Goal: Task Accomplishment & Management: Manage account settings

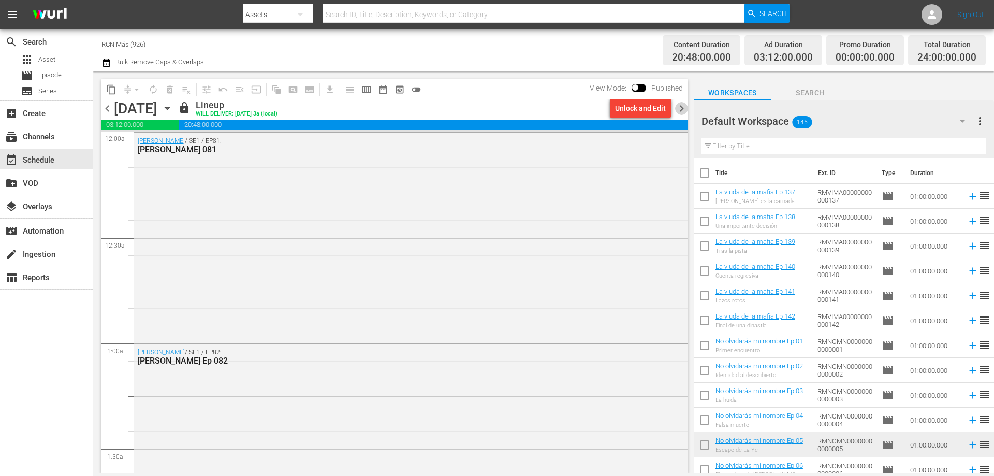
click at [680, 107] on span "chevron_right" at bounding box center [681, 108] width 13 height 13
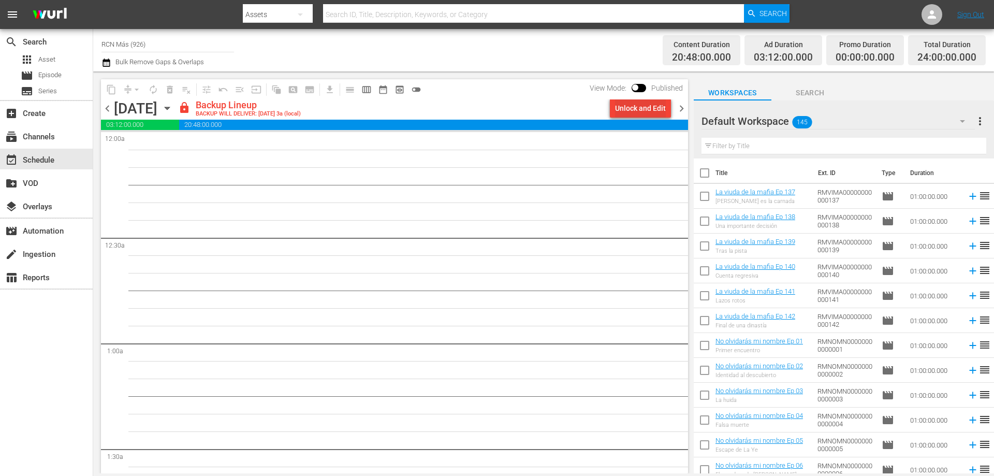
click at [651, 109] on div "Unlock and Edit" at bounding box center [640, 108] width 51 height 19
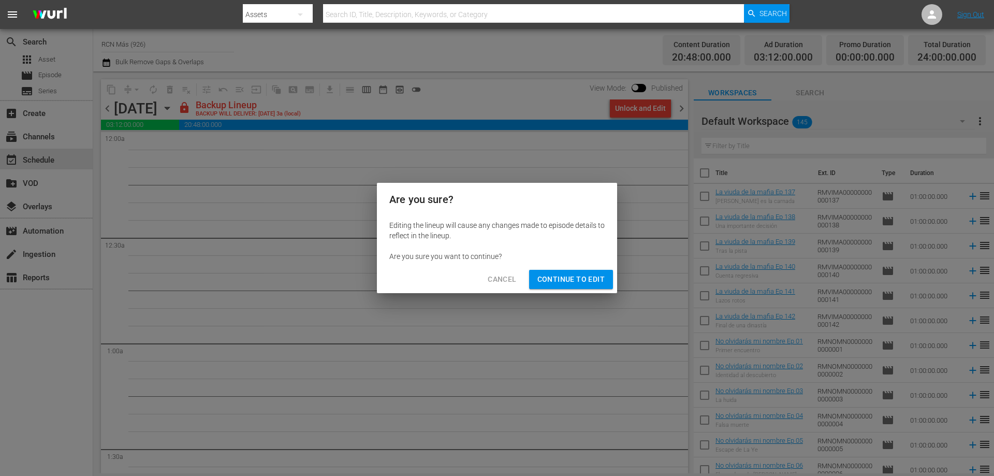
click at [568, 265] on div "Editing the lineup will cause any changes made to episode details to reflect in…" at bounding box center [497, 241] width 240 height 50
click at [569, 272] on button "Continue to Edit" at bounding box center [571, 279] width 84 height 19
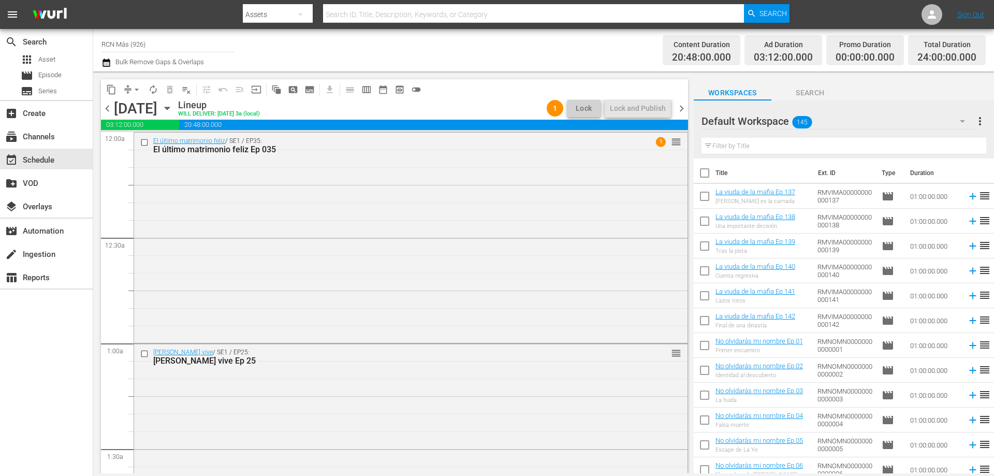
click at [631, 98] on div "content_copy compress arrow_drop_down autorenew_outlined delete_forever_outline…" at bounding box center [394, 89] width 587 height 20
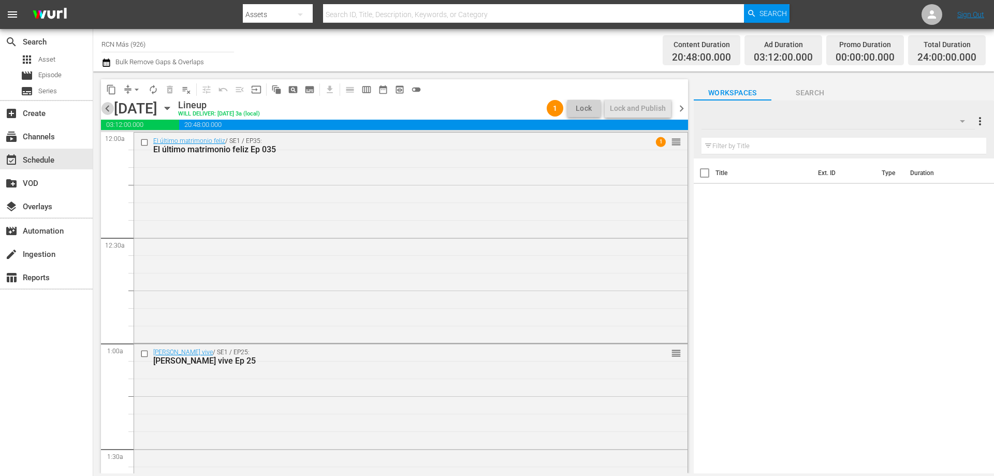
click at [106, 109] on span "chevron_left" at bounding box center [107, 108] width 13 height 13
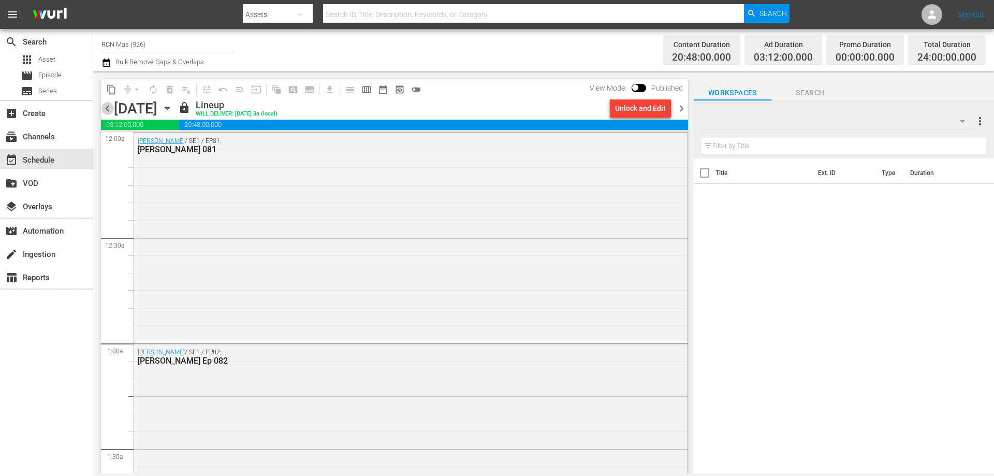
click at [106, 109] on span "chevron_left" at bounding box center [107, 108] width 13 height 13
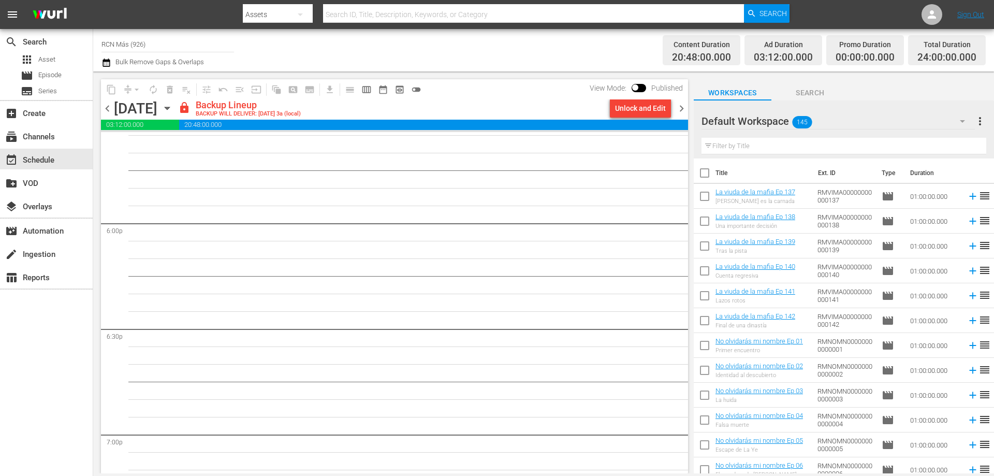
scroll to position [4730, 0]
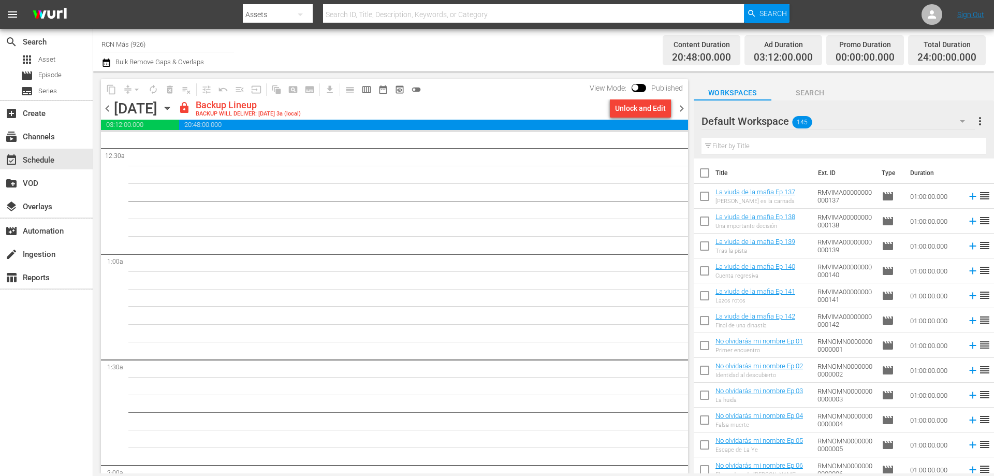
scroll to position [0, 0]
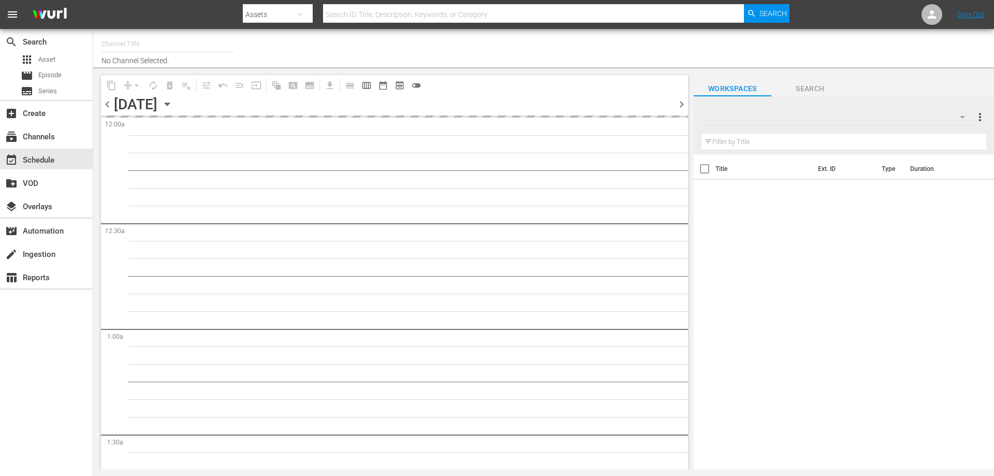
type input "RCN Más (926)"
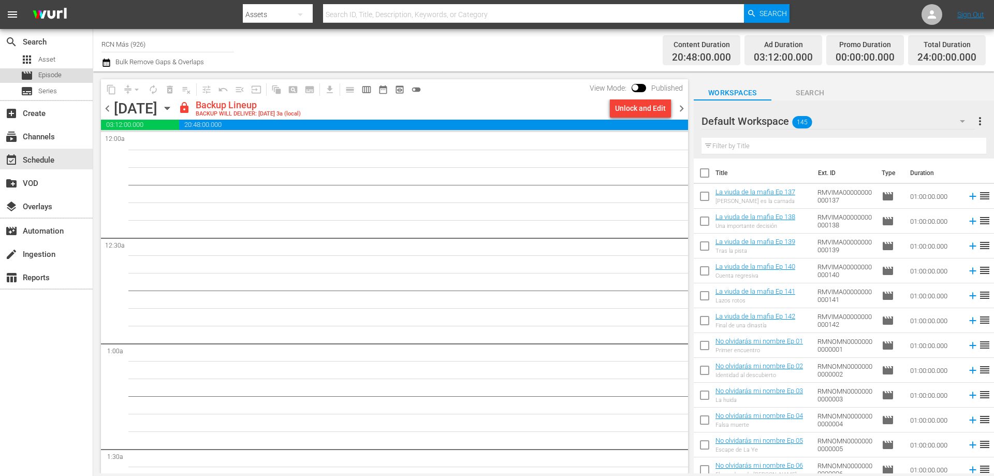
click at [64, 76] on div "movie Episode" at bounding box center [46, 75] width 93 height 15
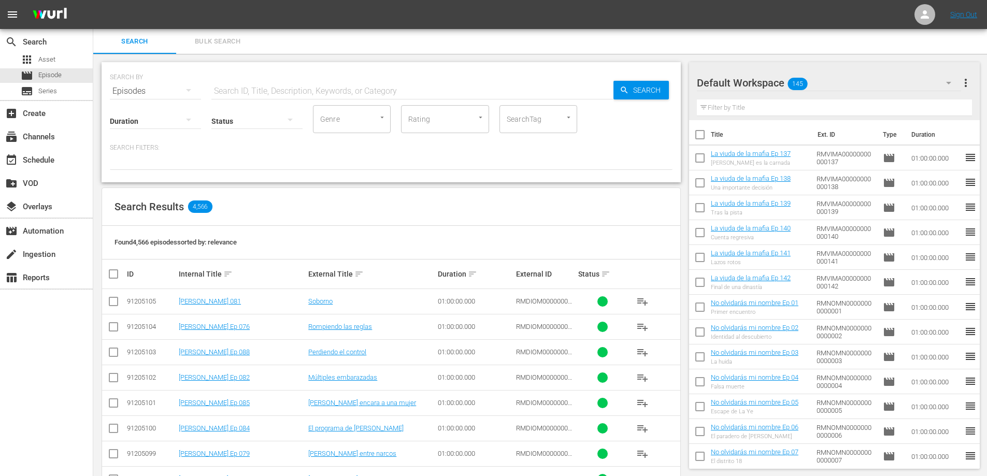
click at [277, 47] on div "Search Bulk Search" at bounding box center [539, 41] width 893 height 25
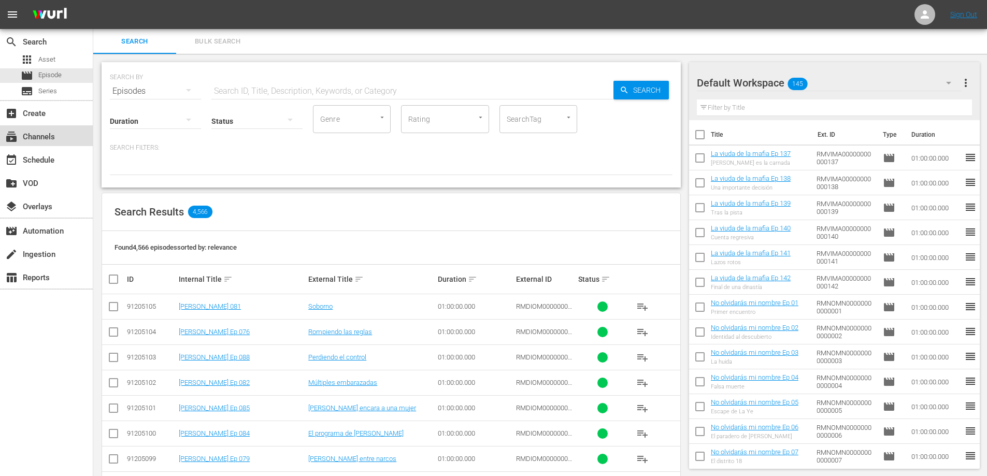
click at [49, 140] on div "subscriptions Channels" at bounding box center [29, 135] width 58 height 9
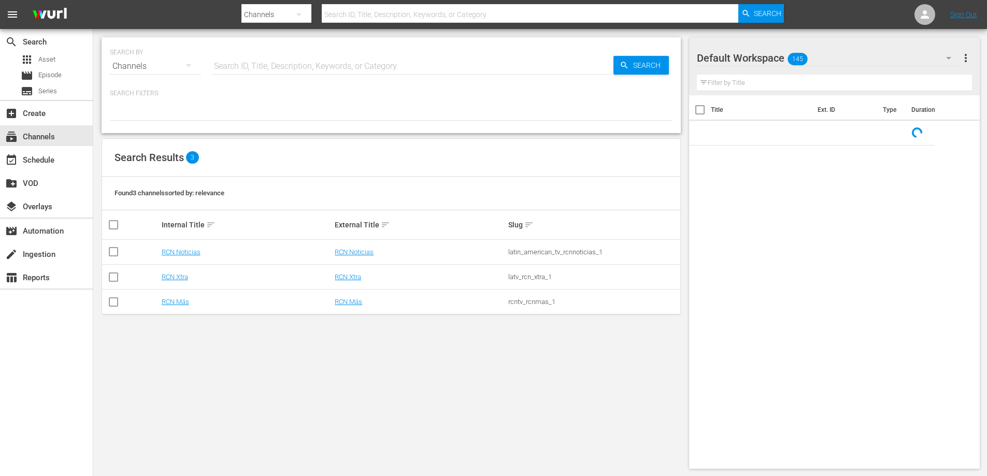
click at [178, 307] on td "RCN Más" at bounding box center [246, 301] width 173 height 25
click at [179, 303] on link "RCN Más" at bounding box center [175, 302] width 27 height 8
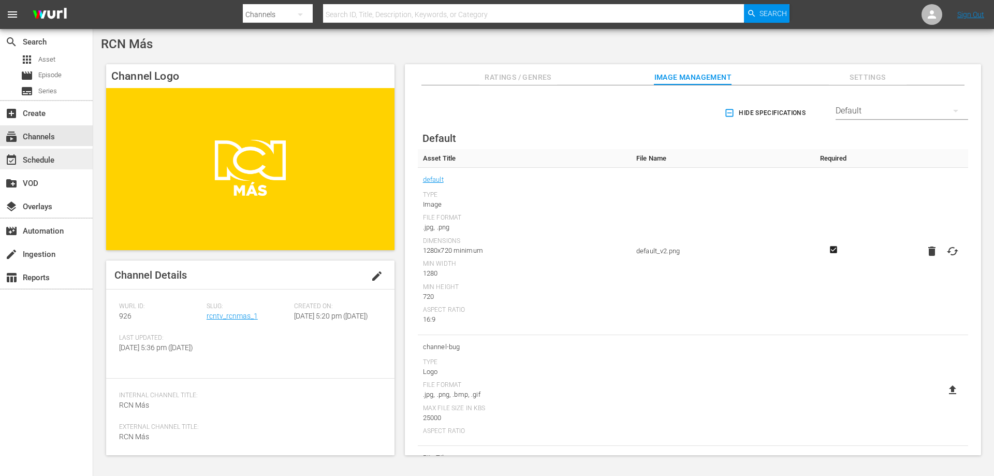
click at [55, 163] on div "event_available Schedule" at bounding box center [29, 158] width 58 height 9
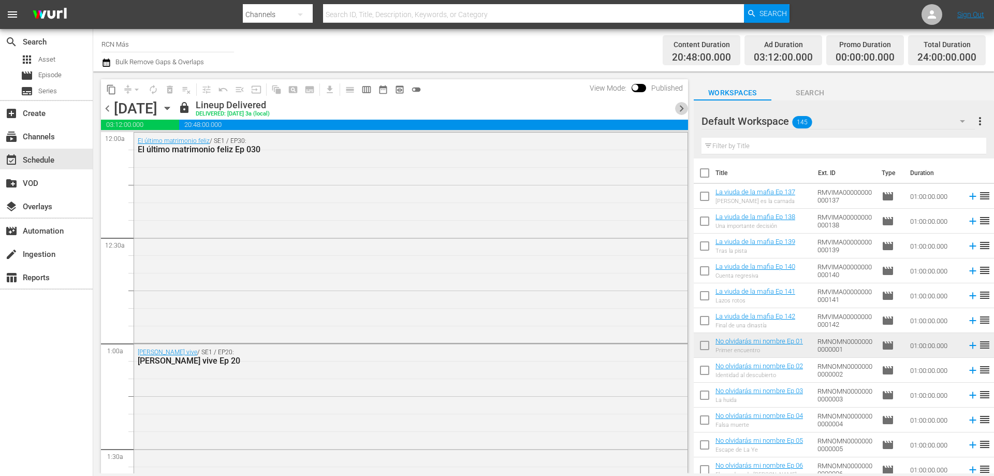
click at [681, 112] on span "chevron_right" at bounding box center [681, 108] width 13 height 13
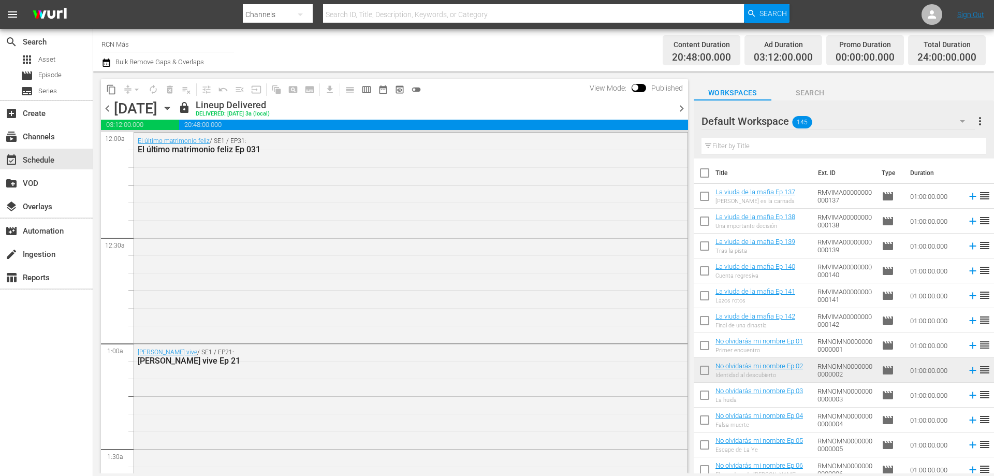
click at [681, 112] on span "chevron_right" at bounding box center [681, 108] width 13 height 13
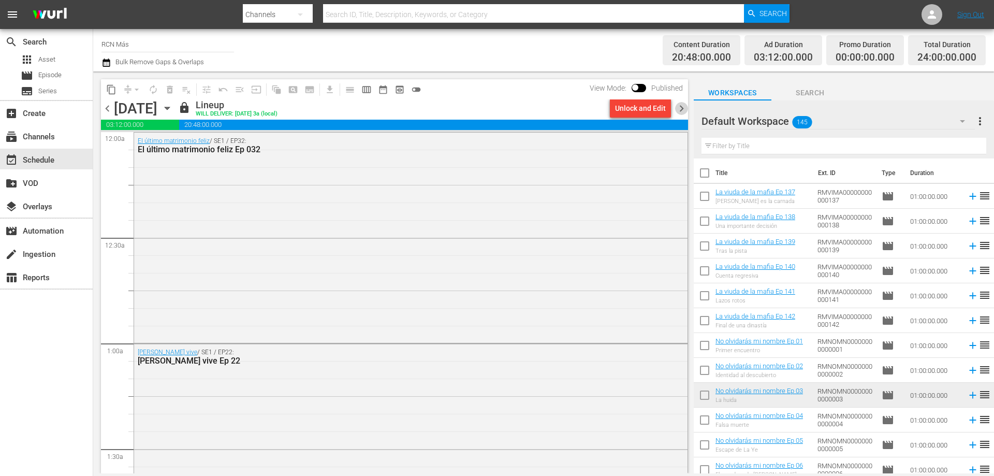
click at [681, 112] on span "chevron_right" at bounding box center [681, 108] width 13 height 13
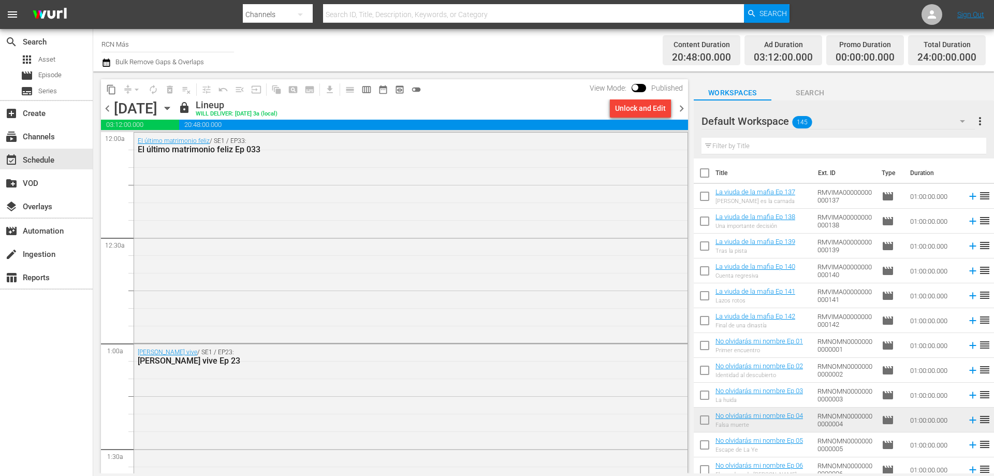
click at [682, 109] on span "chevron_right" at bounding box center [681, 108] width 13 height 13
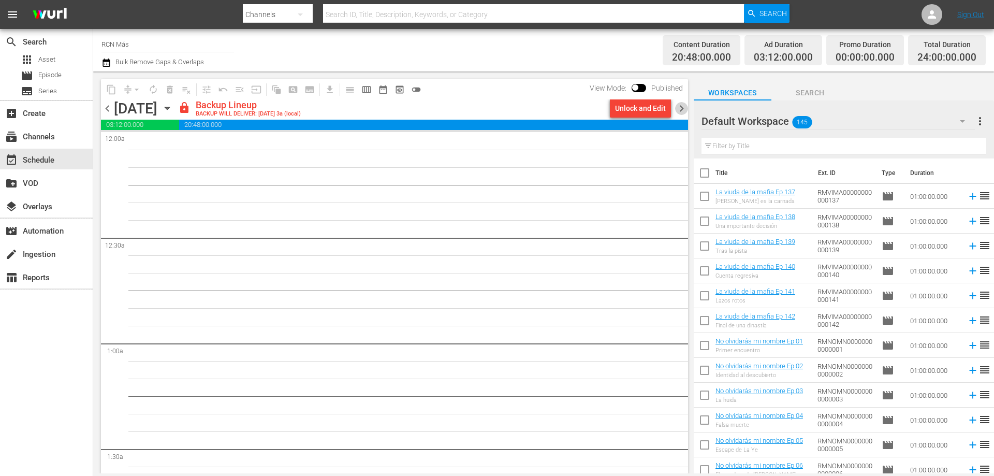
click at [679, 108] on span "chevron_right" at bounding box center [681, 108] width 13 height 13
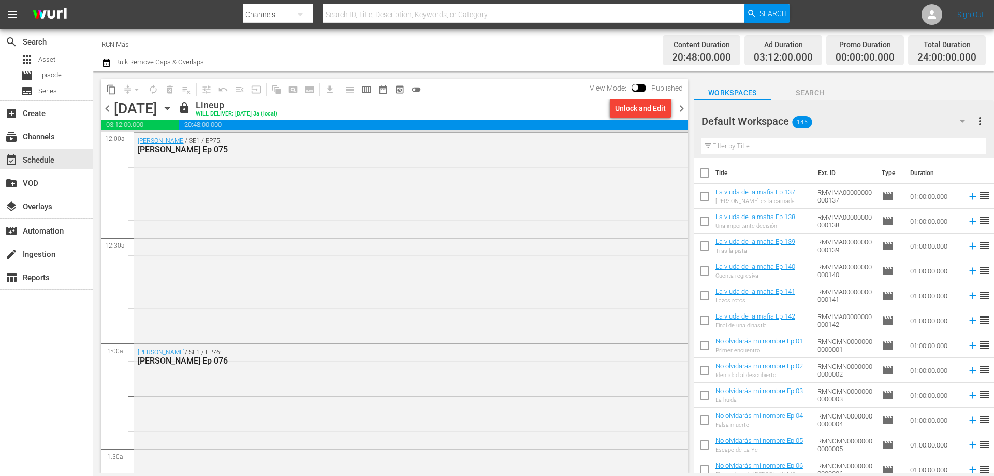
click at [683, 109] on span "chevron_right" at bounding box center [681, 108] width 13 height 13
click at [682, 109] on span "chevron_right" at bounding box center [681, 108] width 13 height 13
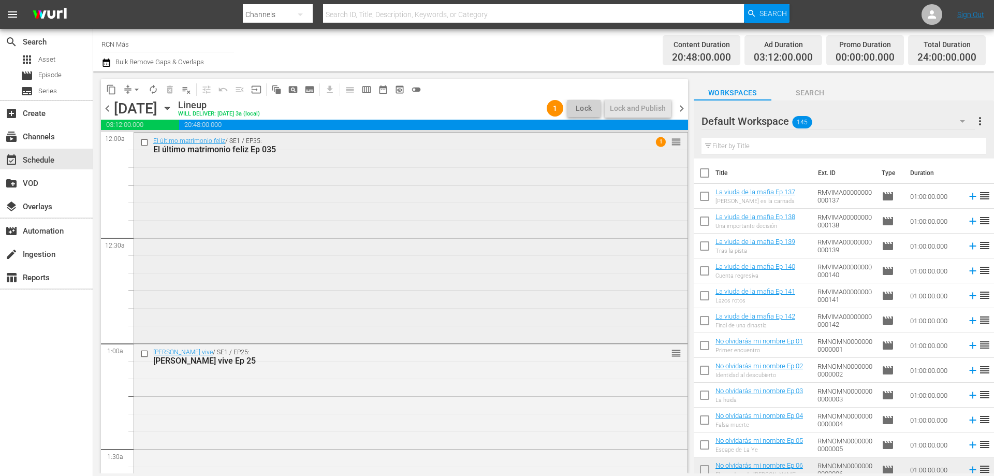
click at [539, 201] on div "El último matrimonio feliz / SE1 / EP35: El último matrimonio feliz Ep 035 1 re…" at bounding box center [411, 237] width 554 height 208
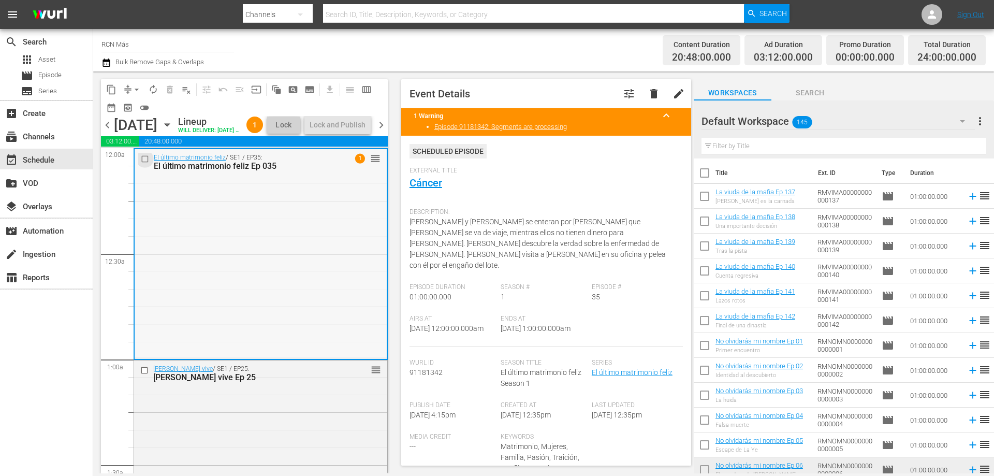
click at [143, 164] on input "checkbox" at bounding box center [146, 159] width 11 height 9
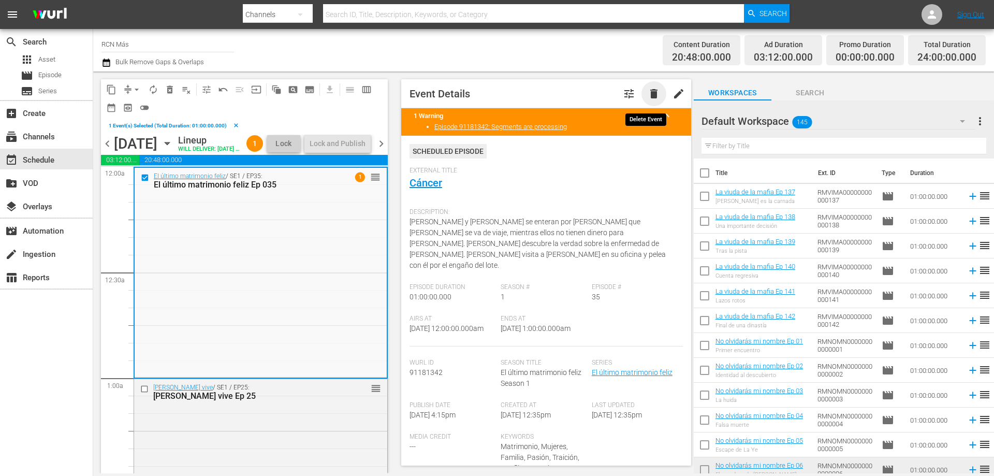
click at [648, 92] on span "delete" at bounding box center [654, 94] width 12 height 12
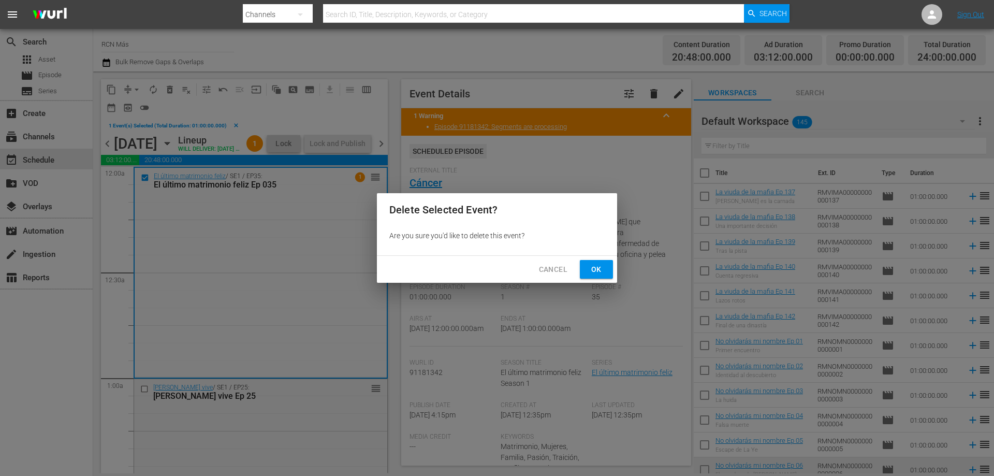
click at [593, 274] on span "Ok" at bounding box center [596, 269] width 17 height 13
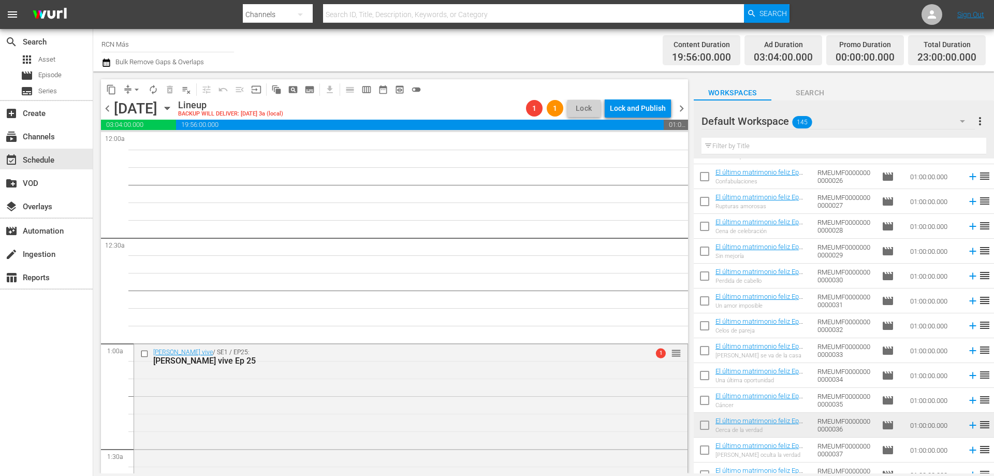
scroll to position [480, 0]
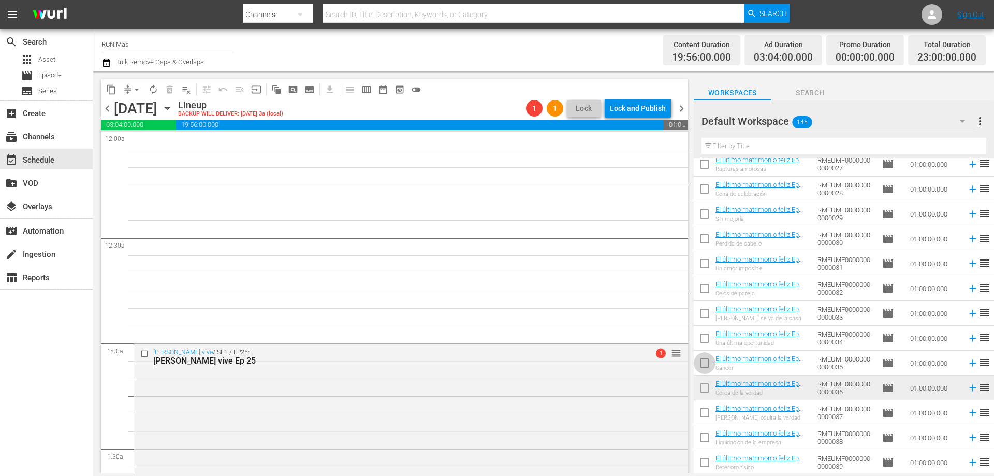
click at [702, 366] on input "checkbox" at bounding box center [705, 365] width 22 height 22
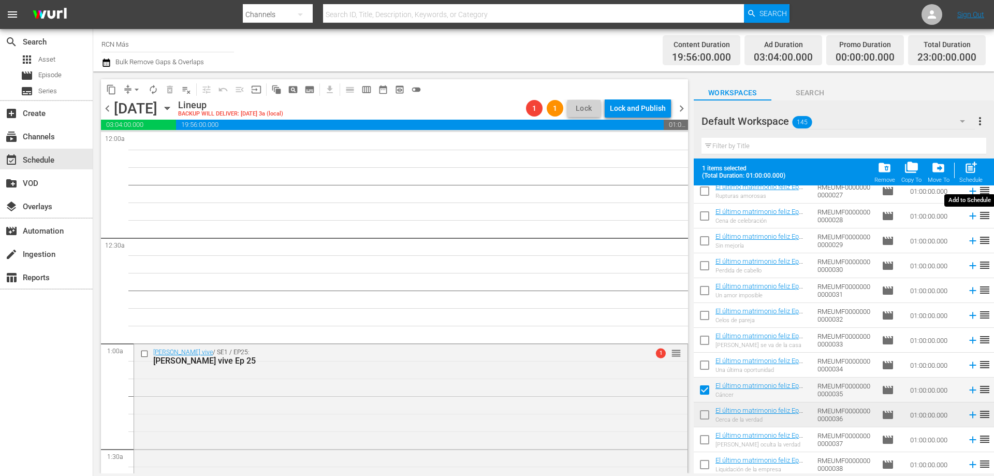
click at [975, 168] on span "post_add" at bounding box center [971, 168] width 14 height 14
checkbox input "false"
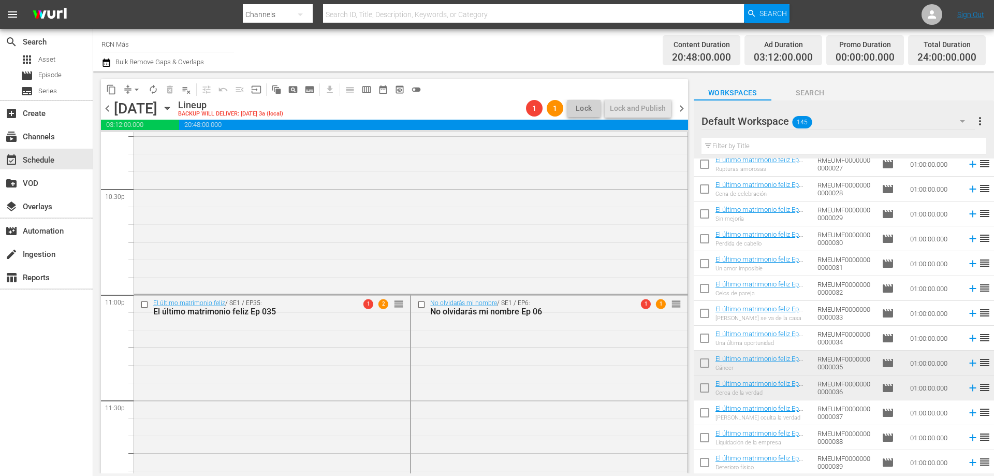
scroll to position [4730, 0]
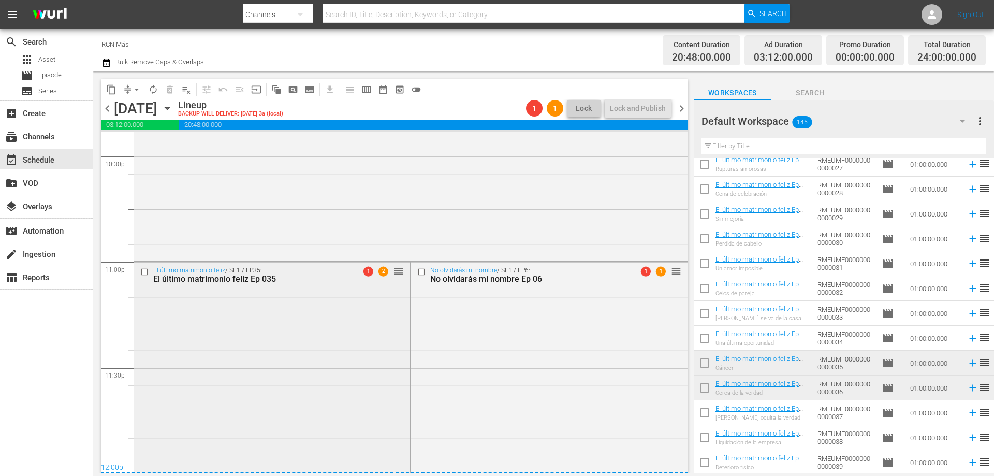
click at [139, 273] on div at bounding box center [146, 272] width 16 height 12
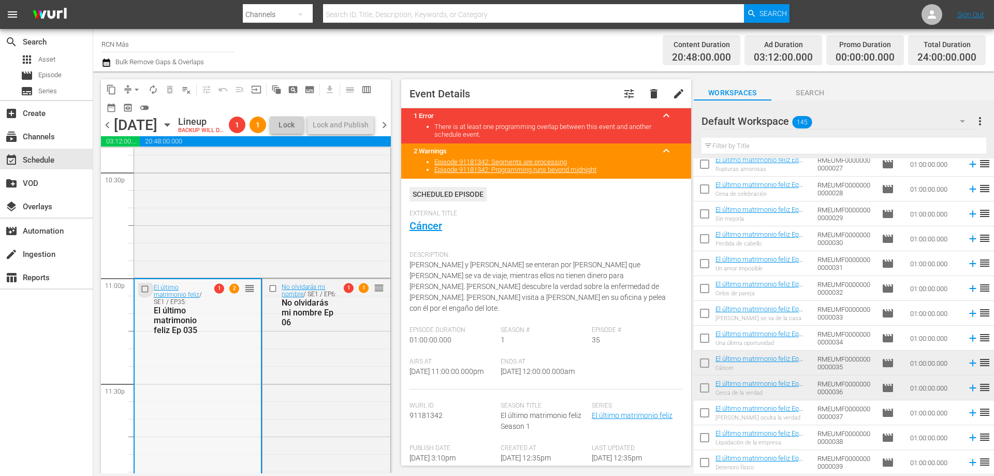
click at [144, 294] on input "checkbox" at bounding box center [146, 289] width 11 height 9
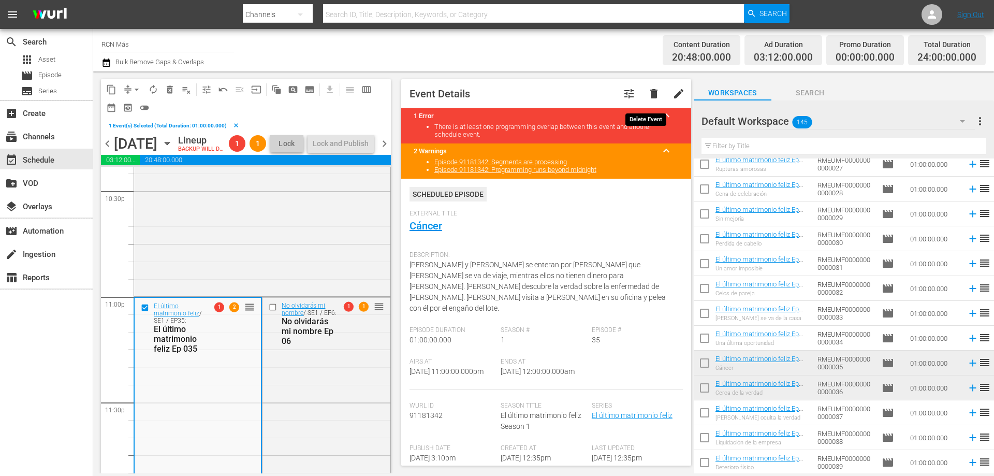
click at [650, 96] on span "delete" at bounding box center [654, 94] width 12 height 12
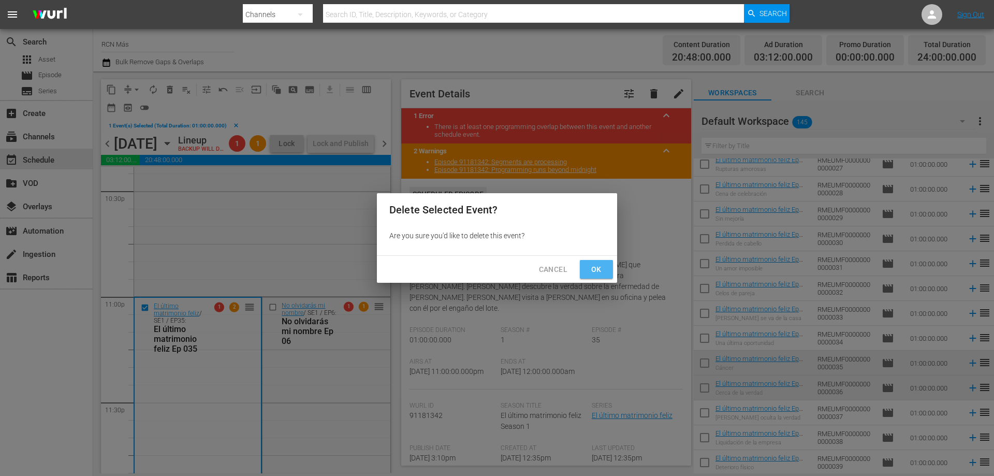
click at [600, 272] on span "Ok" at bounding box center [596, 269] width 17 height 13
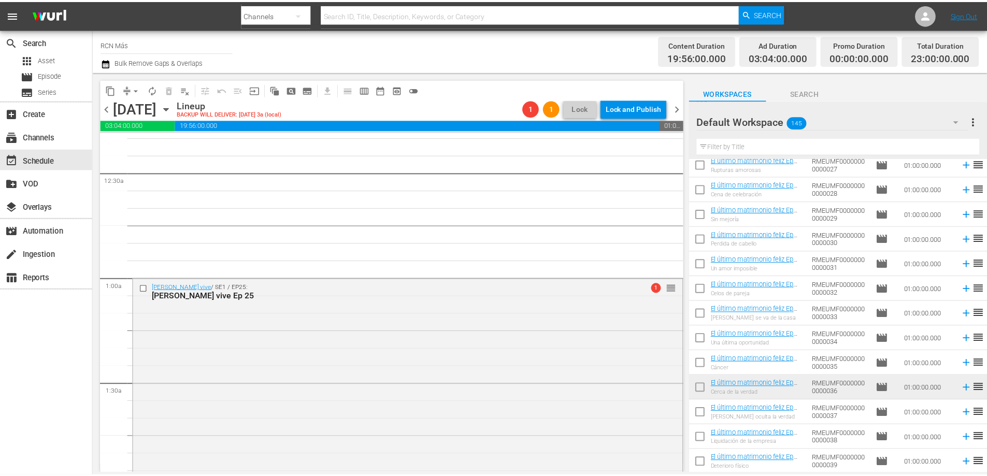
scroll to position [0, 0]
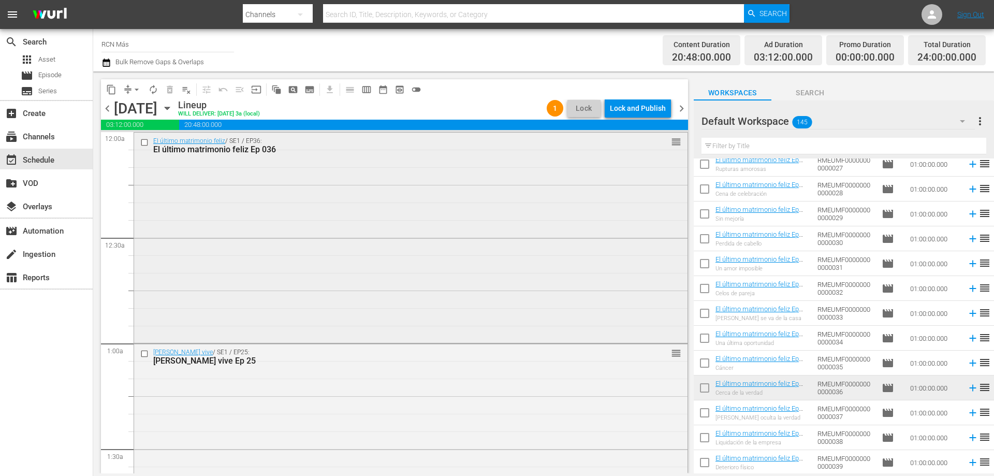
click at [144, 140] on input "checkbox" at bounding box center [145, 142] width 11 height 9
click at [173, 90] on span "delete_forever_outlined" at bounding box center [170, 89] width 10 height 10
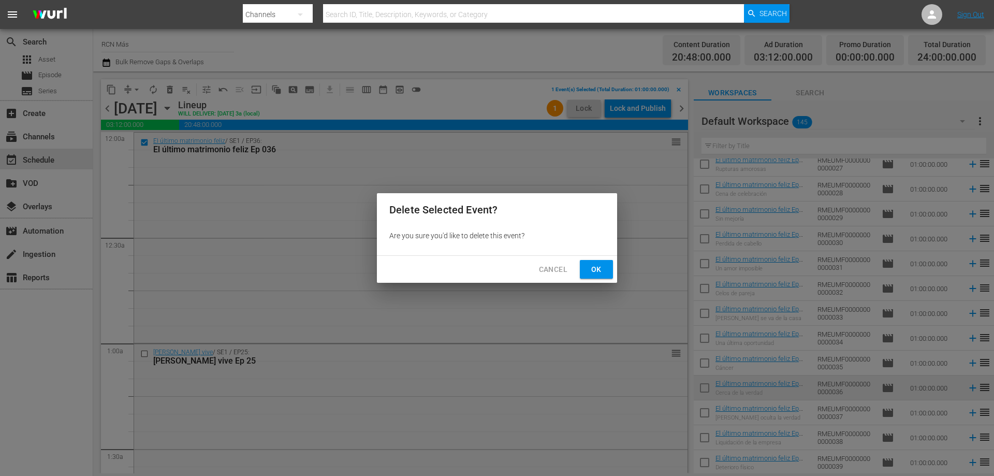
click at [593, 267] on span "Ok" at bounding box center [596, 269] width 17 height 13
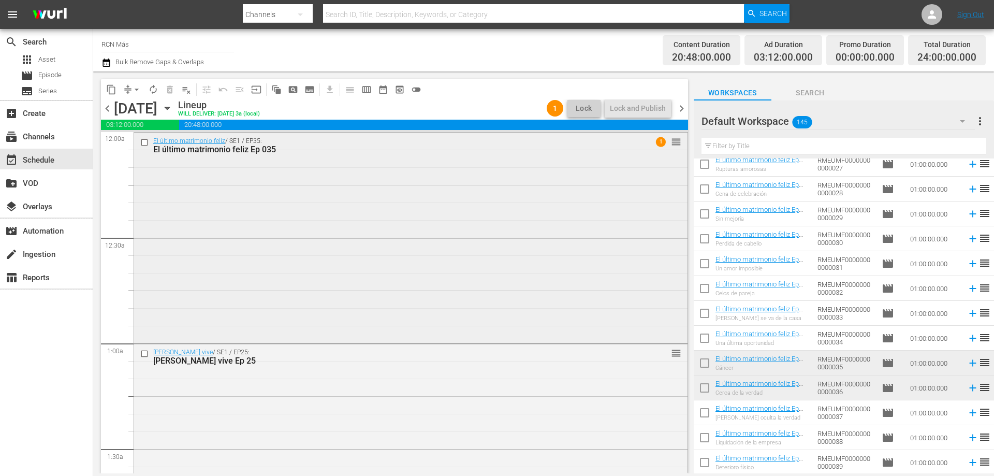
click at [292, 161] on div "El último matrimonio feliz / SE1 / EP35: El último matrimonio feliz Ep 035 1 re…" at bounding box center [411, 237] width 554 height 208
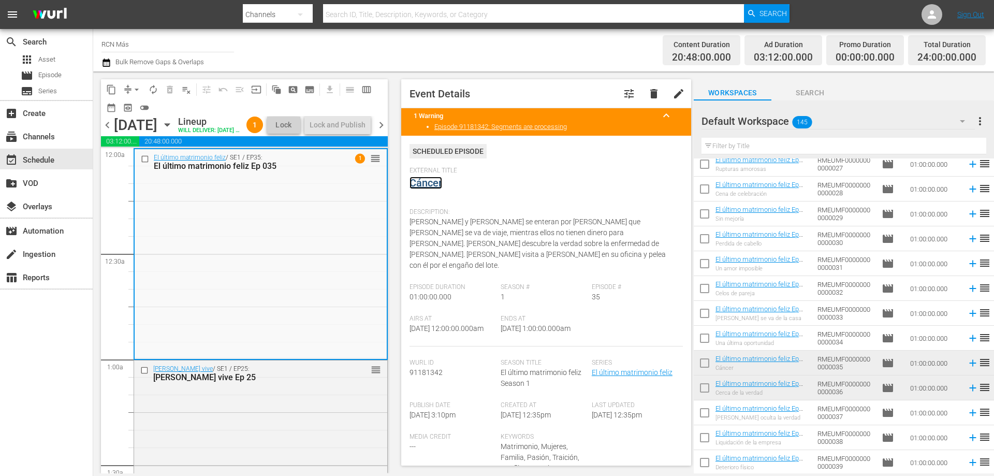
click at [438, 182] on link "Cáncer" at bounding box center [426, 183] width 33 height 12
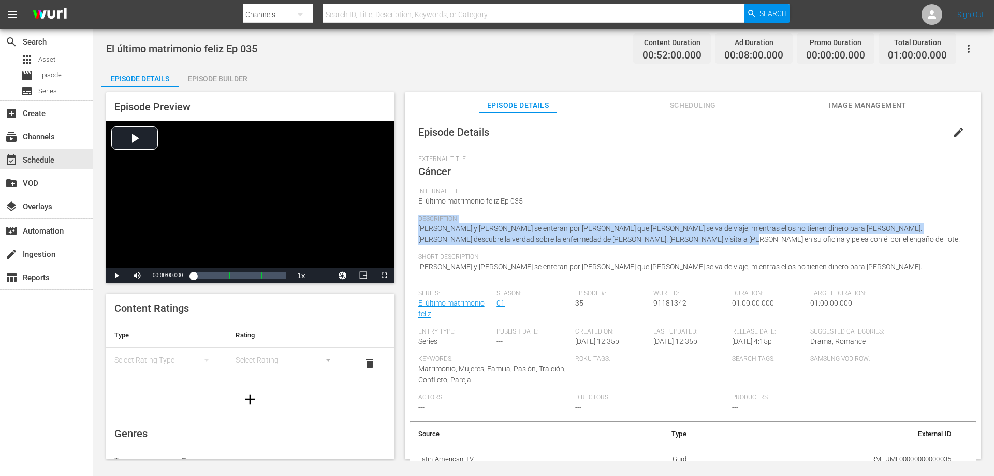
drag, startPoint x: 981, startPoint y: 198, endPoint x: 976, endPoint y: 242, distance: 43.8
click at [976, 242] on div "Episode Preview Video Player is loading. Play Video Play Mute Current Time 00:0…" at bounding box center [544, 277] width 886 height 381
click at [899, 249] on div "Description Margot y Jenny se enteran por Cesar que armando se va de viaje, mie…" at bounding box center [692, 234] width 549 height 38
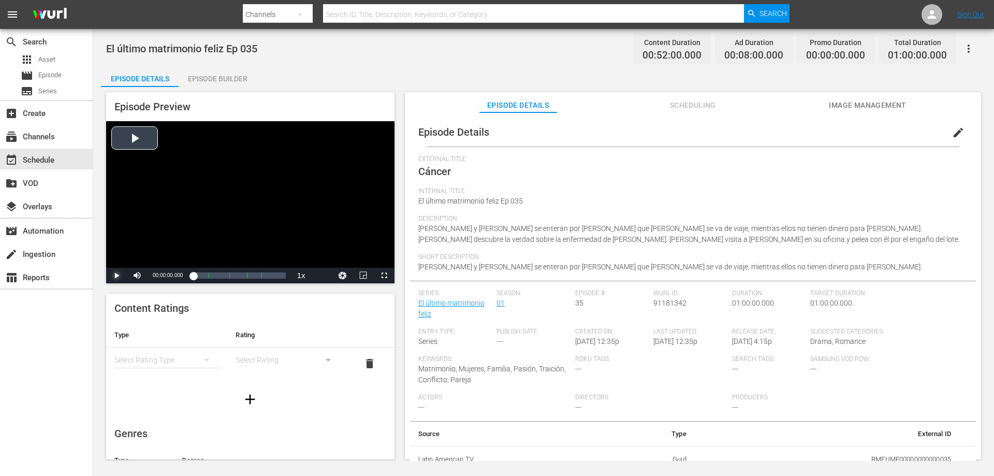
click at [117, 276] on span "Video Player" at bounding box center [117, 276] width 0 height 0
click at [223, 77] on div "Episode Builder" at bounding box center [218, 78] width 78 height 25
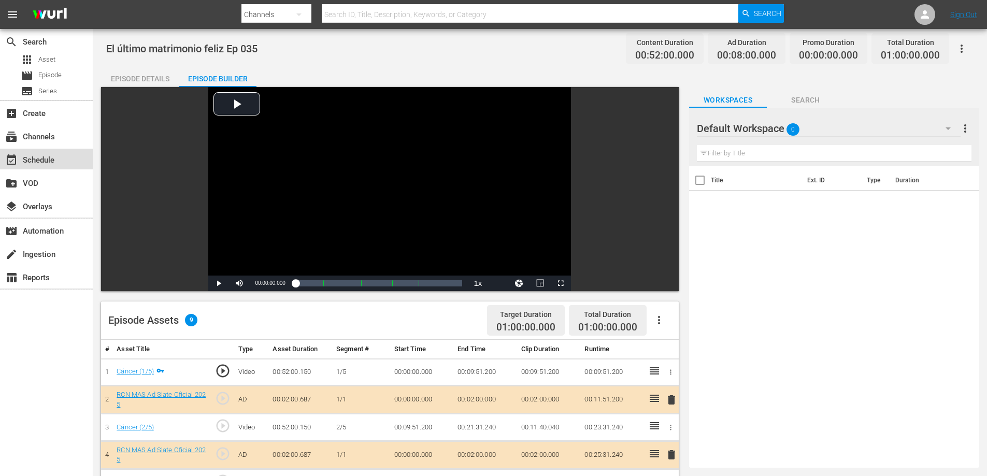
click at [45, 161] on div "event_available Schedule" at bounding box center [29, 158] width 58 height 9
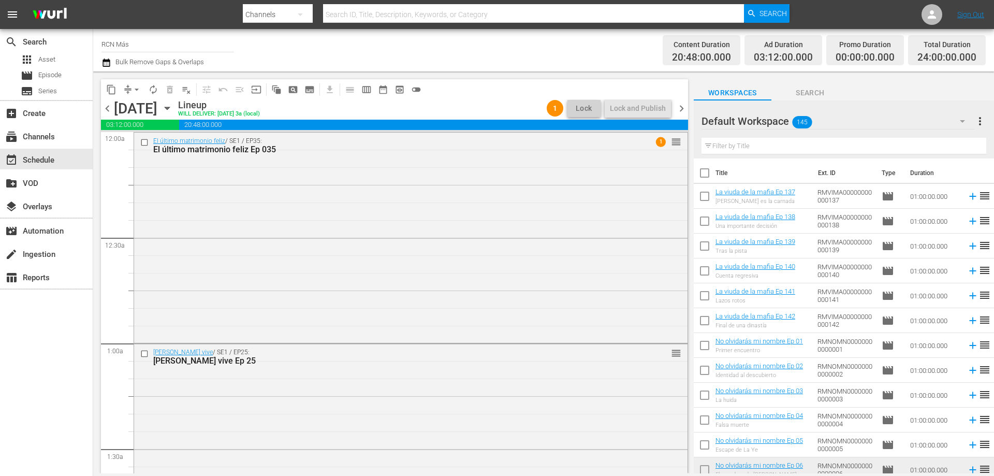
click at [102, 111] on span "chevron_left" at bounding box center [107, 108] width 13 height 13
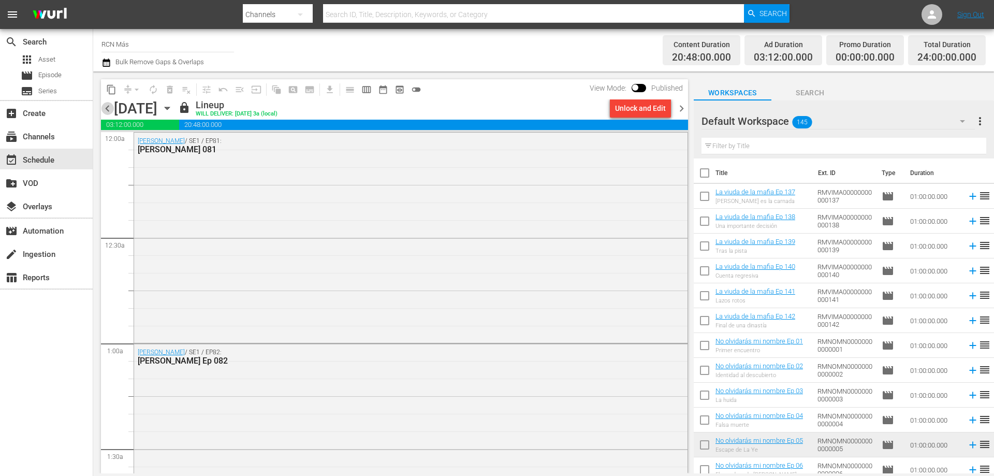
click at [102, 108] on span "chevron_left" at bounding box center [107, 108] width 13 height 13
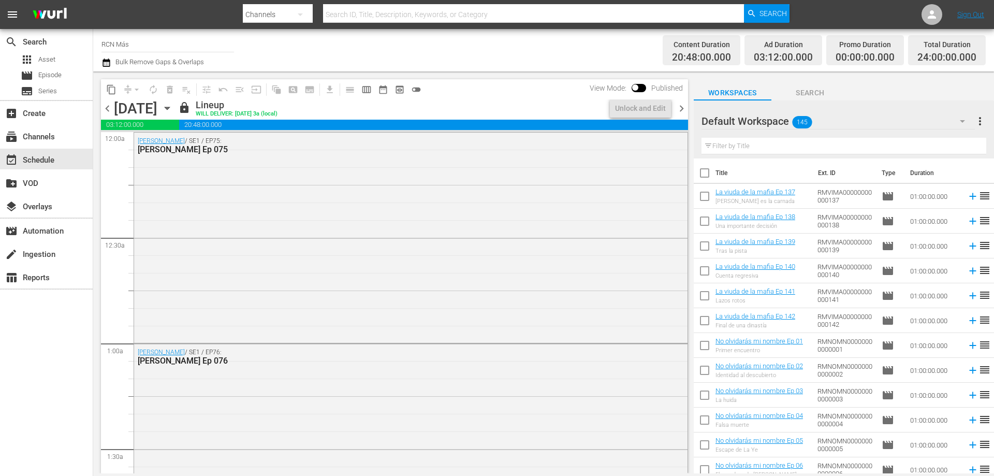
click at [106, 109] on span "chevron_left" at bounding box center [107, 108] width 13 height 13
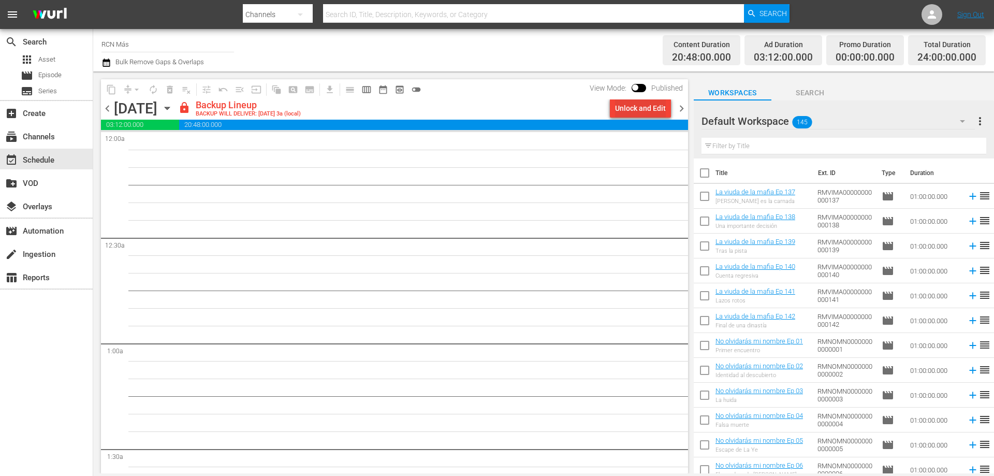
click at [643, 106] on div "Unlock and Edit" at bounding box center [640, 108] width 51 height 19
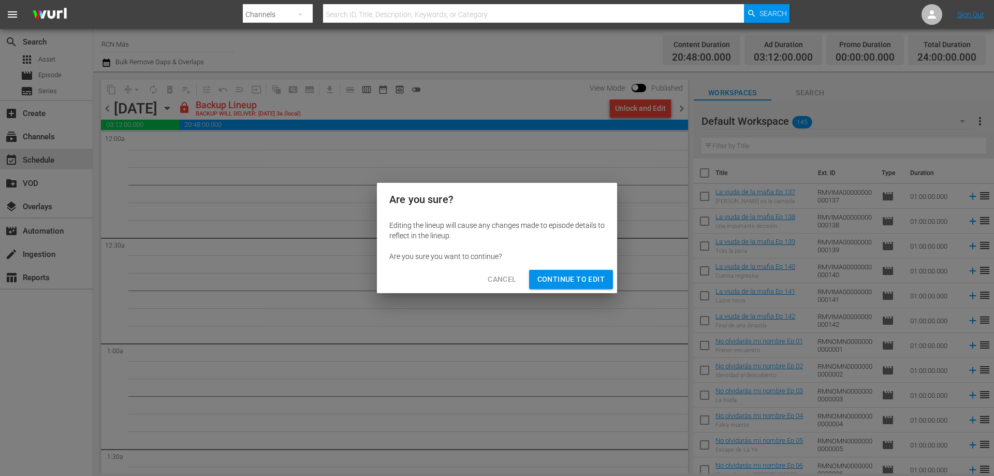
click at [582, 277] on span "Continue to Edit" at bounding box center [571, 279] width 67 height 13
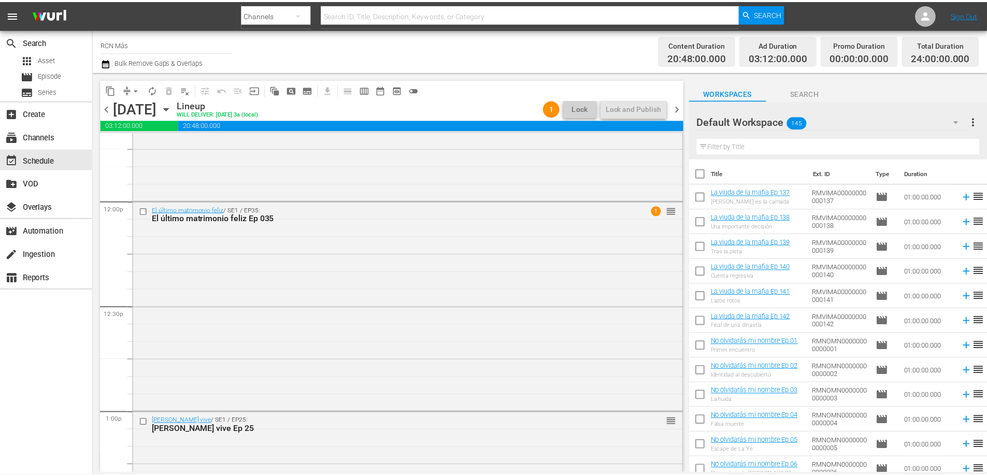
scroll to position [2475, 0]
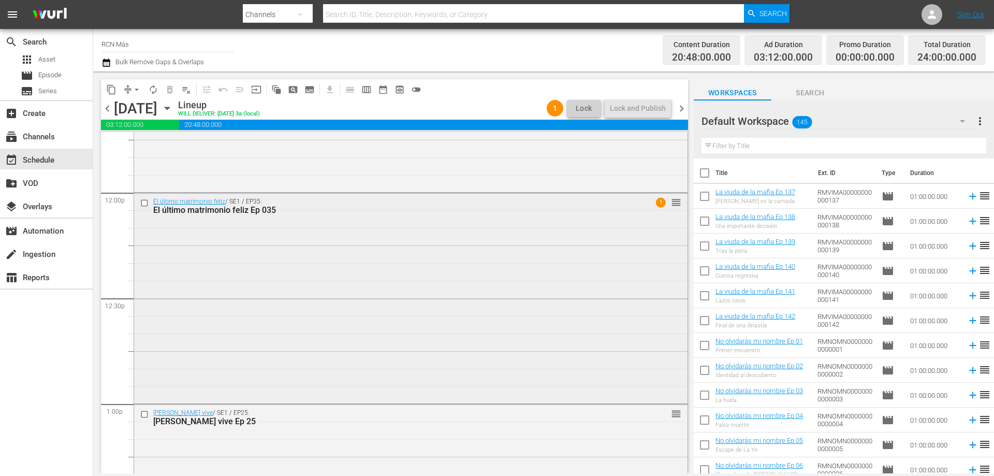
click at [493, 233] on div "El último matrimonio feliz / SE1 / EP35: El último matrimonio feliz Ep 035 1 re…" at bounding box center [411, 297] width 554 height 208
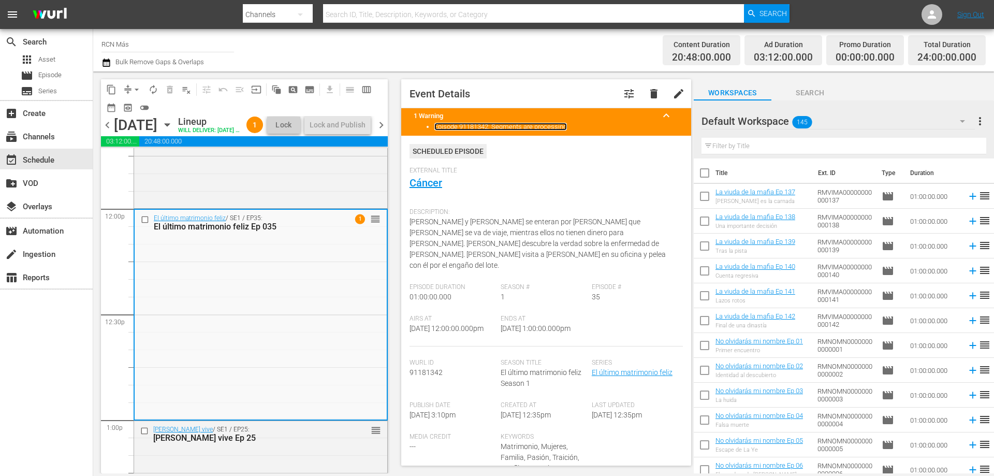
click at [457, 128] on link "Episode 91181342: Segments are processing" at bounding box center [501, 127] width 133 height 8
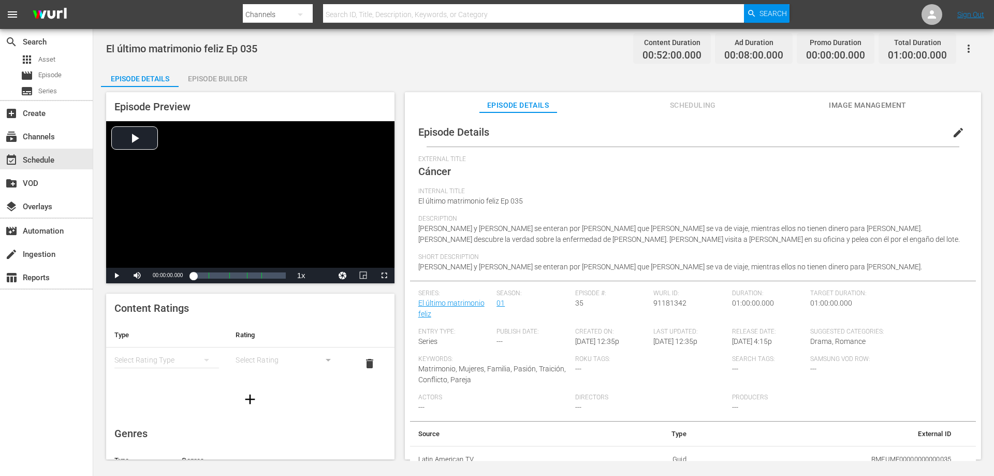
click at [214, 75] on div "Episode Builder" at bounding box center [218, 78] width 78 height 25
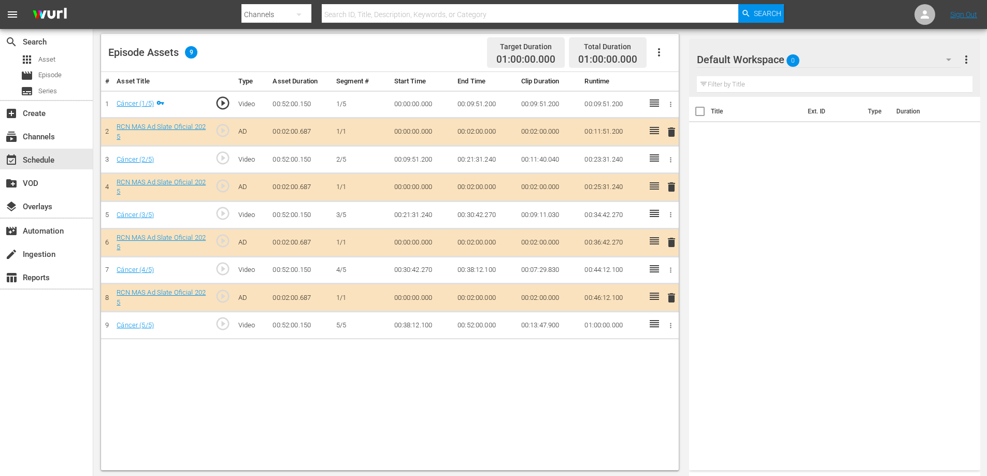
scroll to position [270, 0]
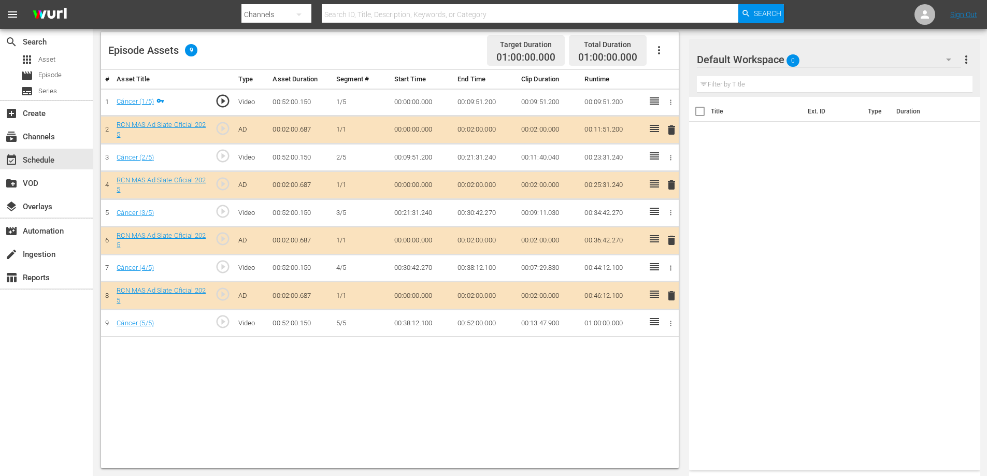
click at [483, 324] on td "00:52:00.000" at bounding box center [485, 323] width 64 height 27
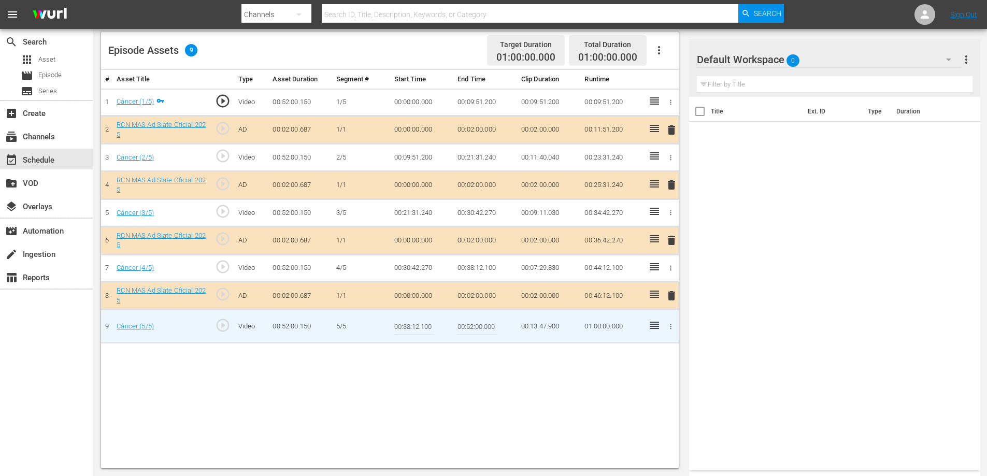
click at [486, 328] on input "00:52:00.000" at bounding box center [477, 326] width 40 height 25
click at [486, 327] on input "00:52:00.000" at bounding box center [477, 326] width 40 height 25
type input "00:52:0"
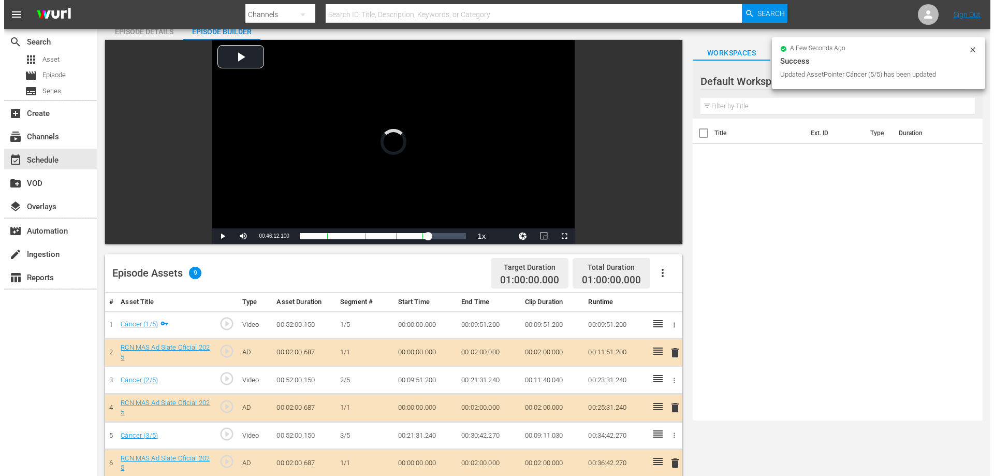
scroll to position [0, 0]
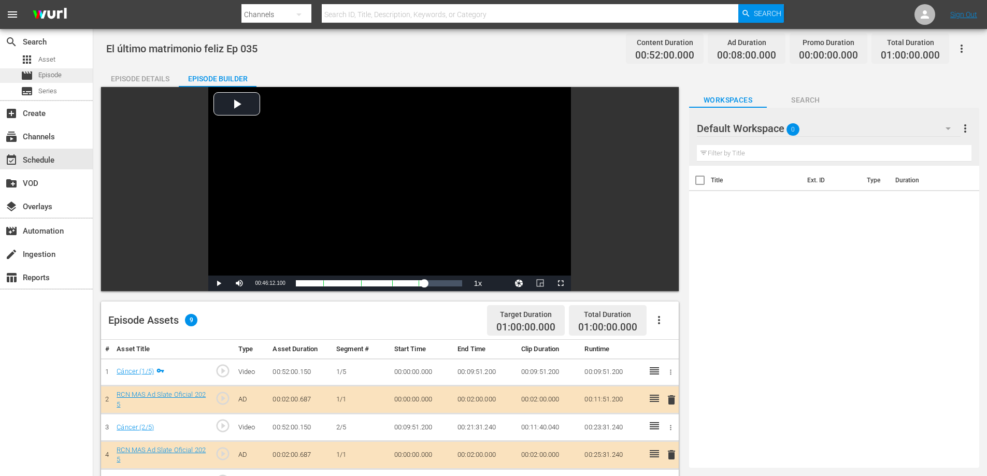
click at [44, 71] on span "Episode" at bounding box center [49, 75] width 23 height 10
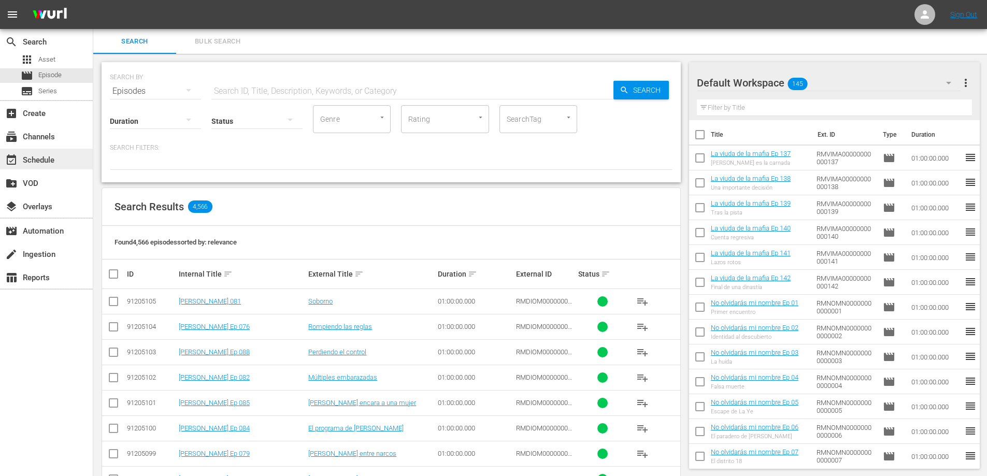
click at [56, 158] on div "event_available Schedule" at bounding box center [29, 158] width 58 height 9
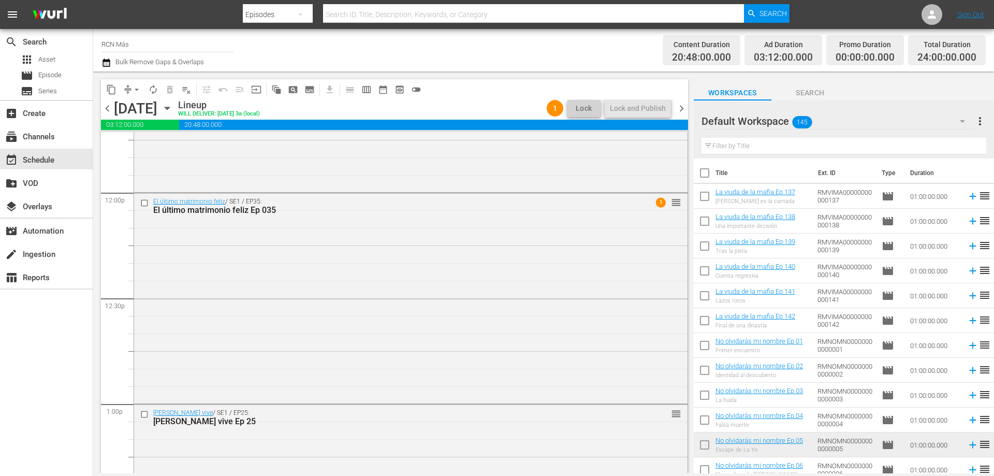
scroll to position [2524, 0]
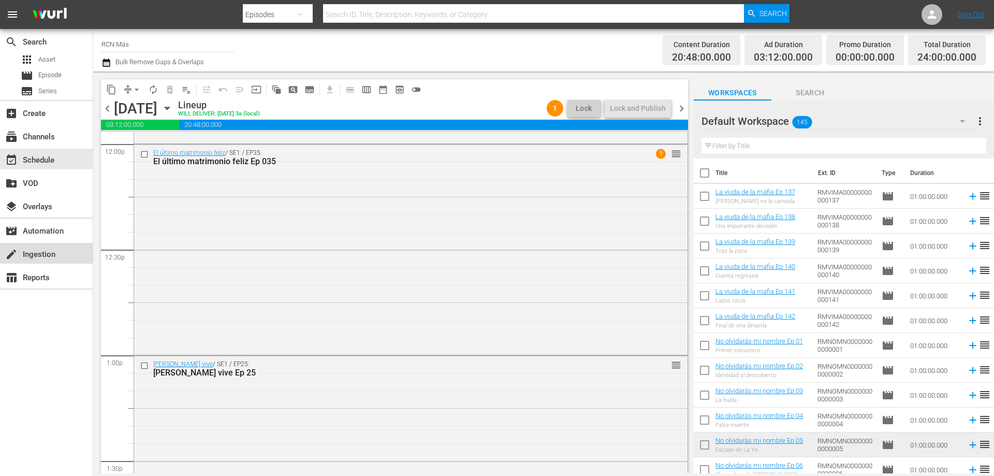
click at [27, 248] on div "create Ingestion" at bounding box center [29, 252] width 58 height 9
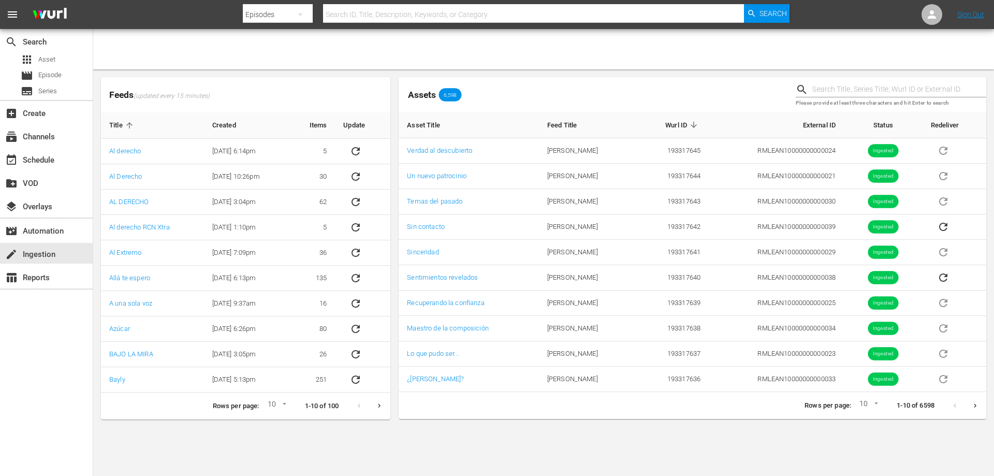
click at [973, 404] on icon "Next page" at bounding box center [976, 406] width 8 height 8
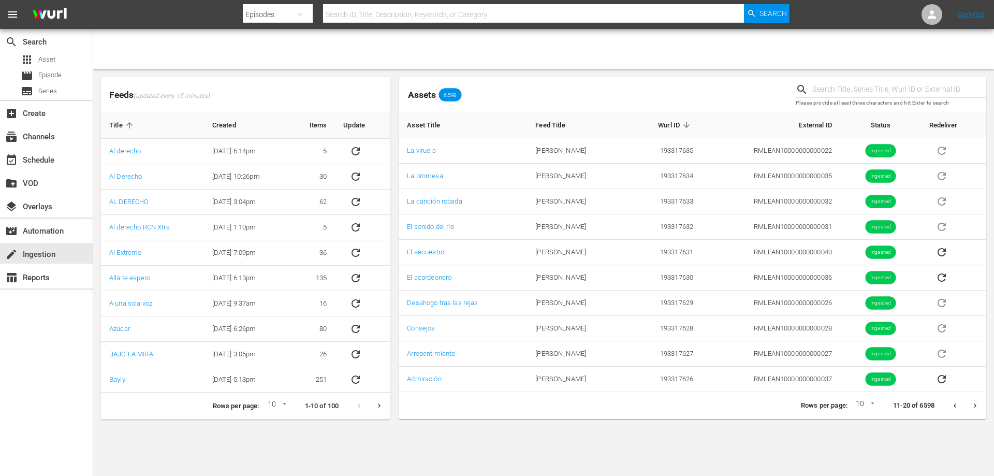
click at [975, 406] on icon "Next page" at bounding box center [976, 406] width 8 height 8
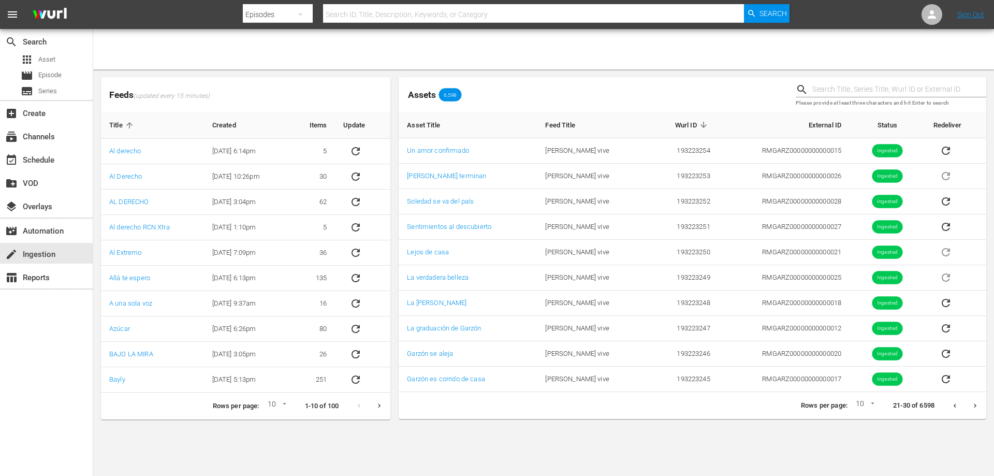
click at [975, 406] on icon "Next page" at bounding box center [976, 406] width 8 height 8
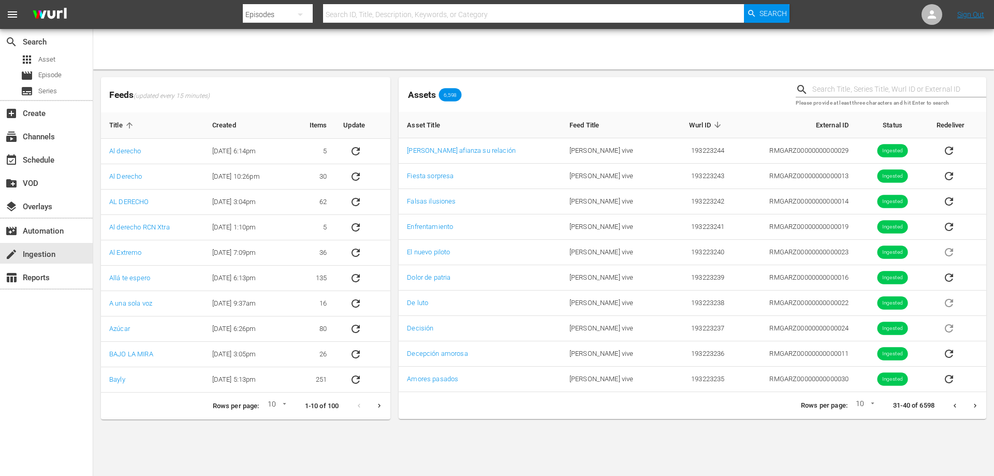
click at [975, 406] on icon "Next page" at bounding box center [976, 406] width 8 height 8
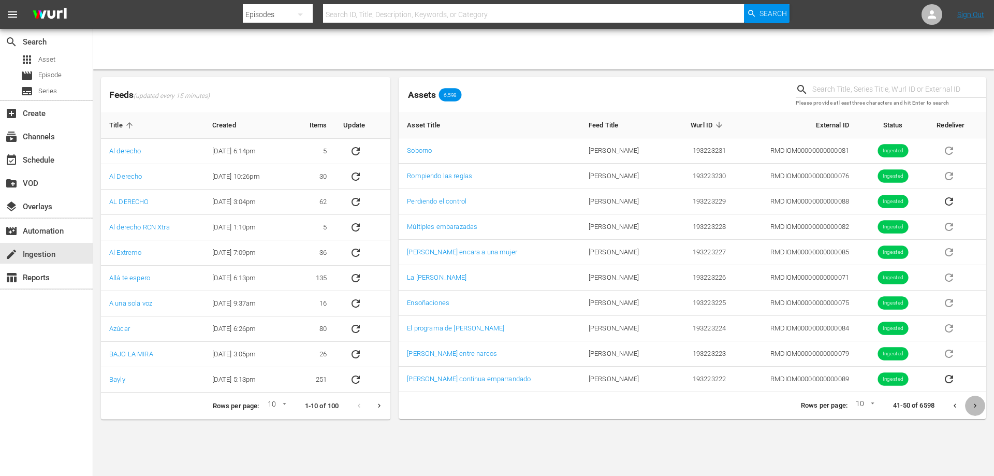
click at [975, 406] on icon "Next page" at bounding box center [976, 406] width 8 height 8
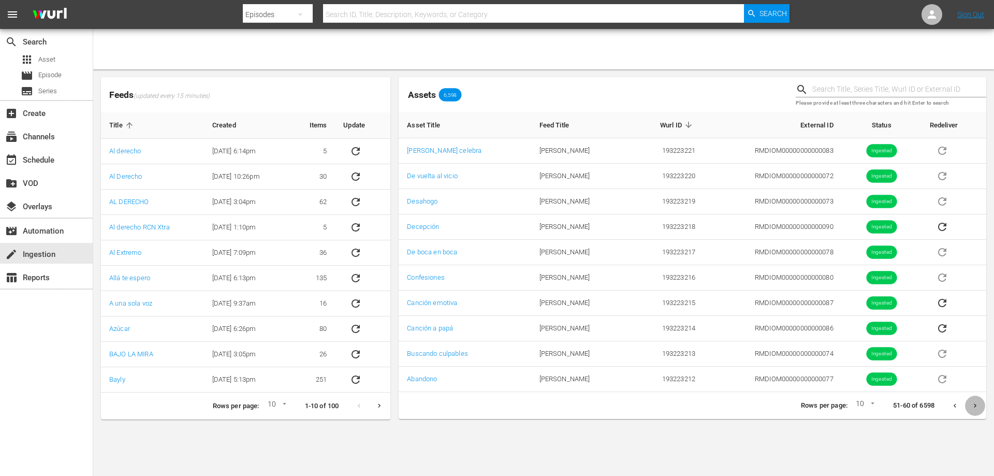
click at [975, 406] on icon "Next page" at bounding box center [976, 406] width 8 height 8
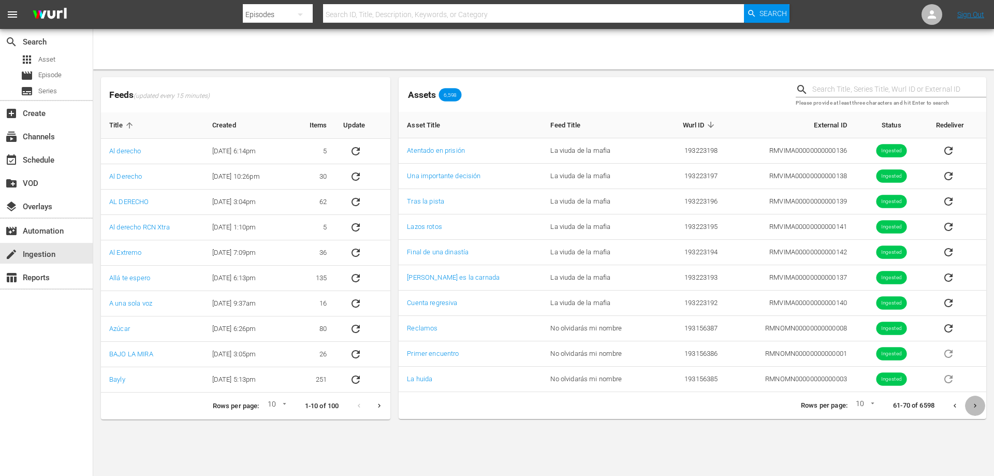
click at [975, 406] on icon "Next page" at bounding box center [976, 406] width 8 height 8
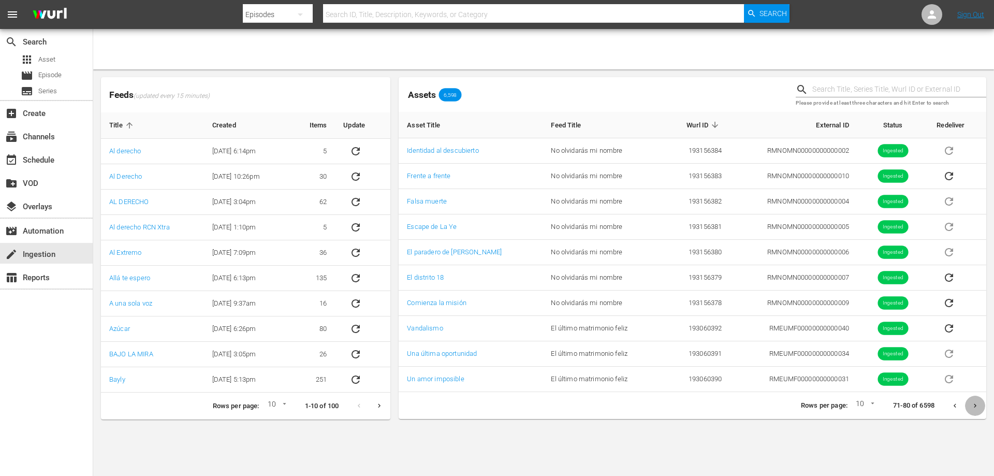
click at [975, 406] on icon "Next page" at bounding box center [976, 406] width 8 height 8
click at [972, 404] on icon "Next page" at bounding box center [976, 406] width 8 height 8
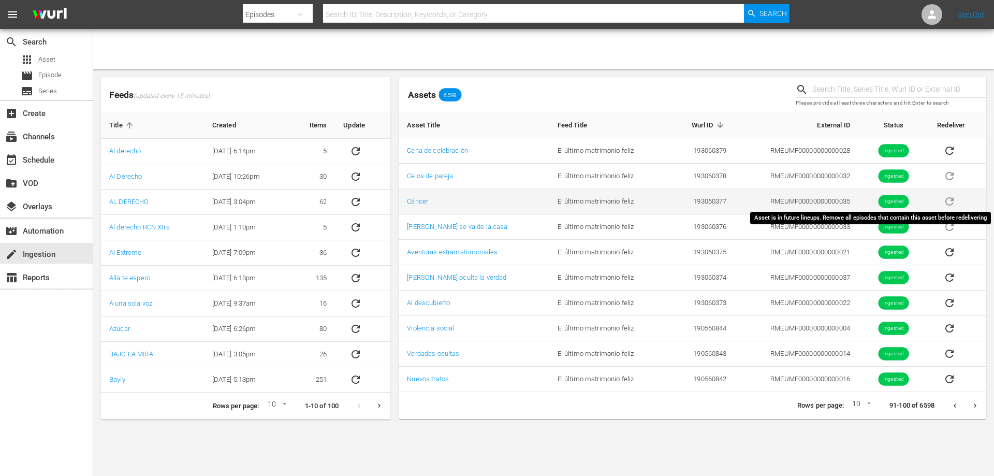
click at [948, 201] on span "sticky table" at bounding box center [949, 201] width 25 height 8
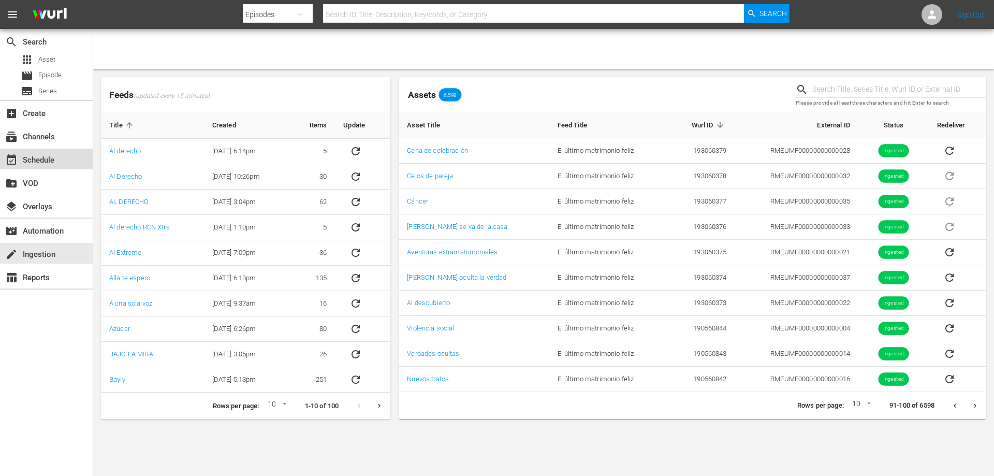
click at [66, 163] on div "event_available Schedule" at bounding box center [46, 159] width 93 height 21
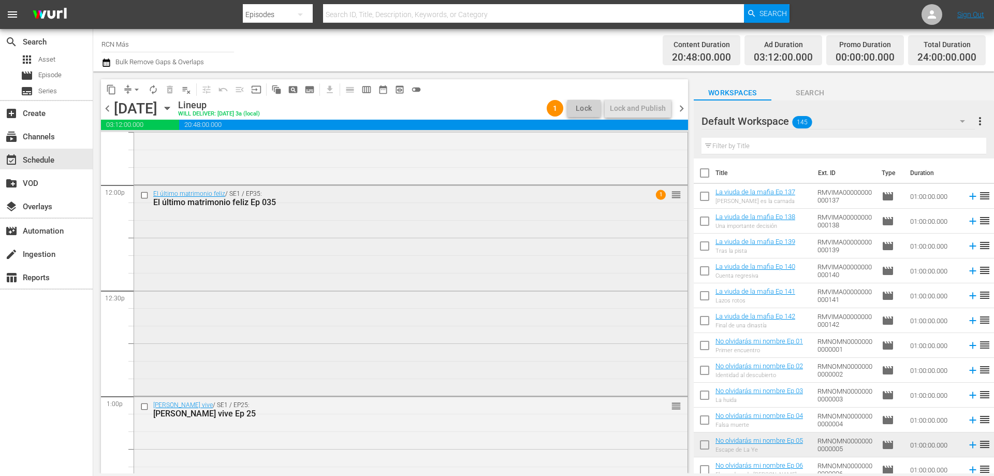
scroll to position [2491, 0]
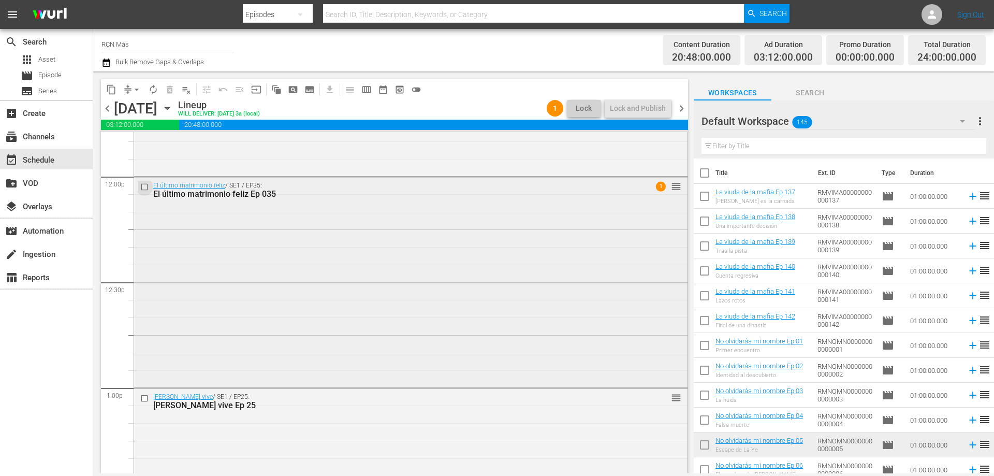
click at [144, 187] on input "checkbox" at bounding box center [145, 186] width 11 height 9
click at [167, 89] on span "delete_forever_outlined" at bounding box center [170, 89] width 10 height 10
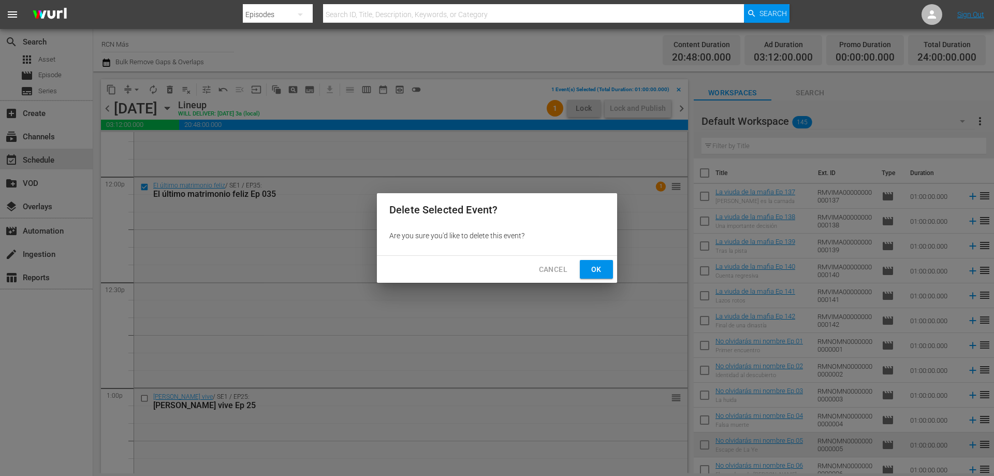
click at [601, 272] on span "Ok" at bounding box center [596, 269] width 17 height 13
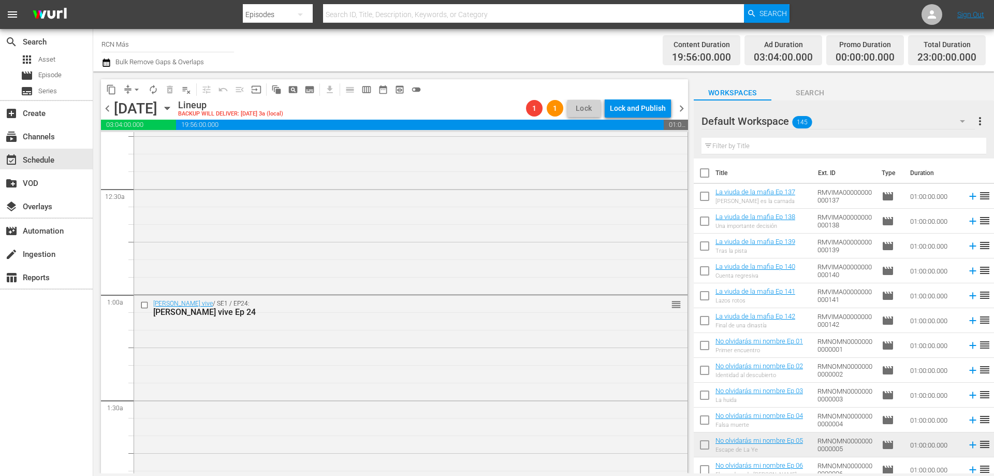
scroll to position [0, 0]
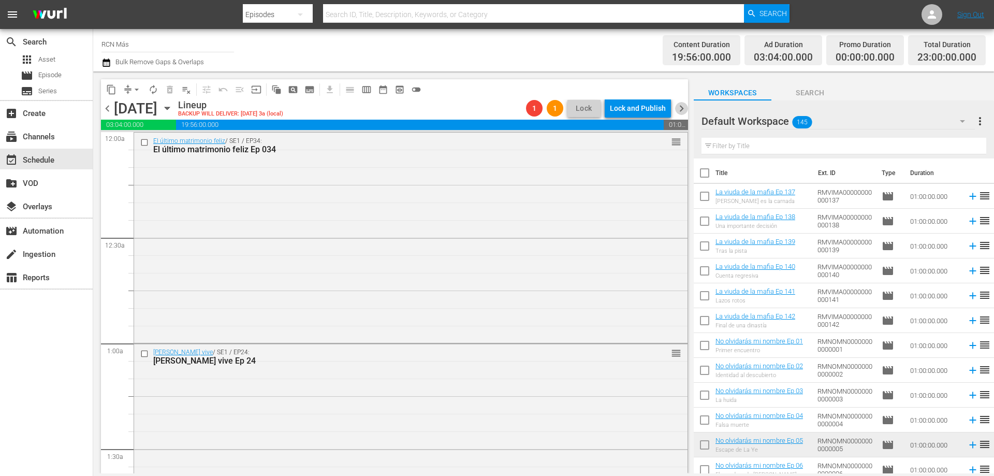
click at [685, 106] on span "chevron_right" at bounding box center [681, 108] width 13 height 13
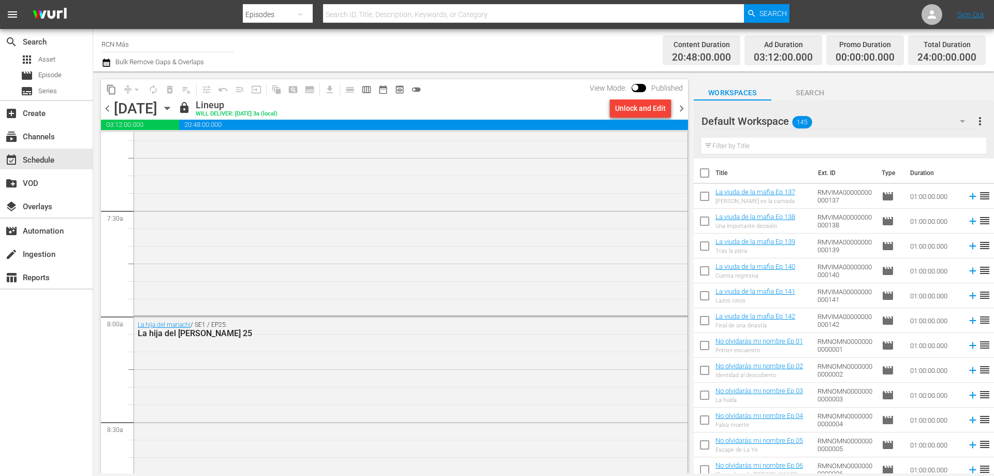
scroll to position [1571, 0]
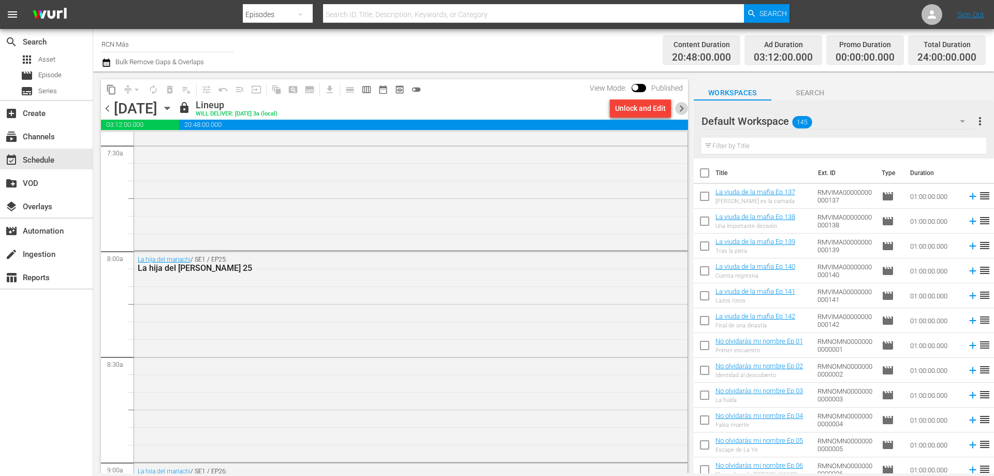
click at [679, 110] on span "chevron_right" at bounding box center [681, 108] width 13 height 13
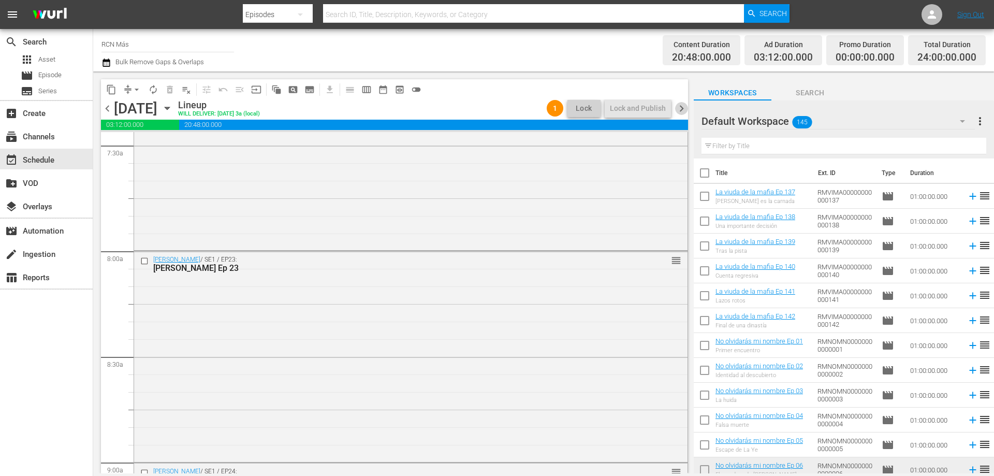
click at [679, 110] on span "chevron_right" at bounding box center [681, 108] width 13 height 13
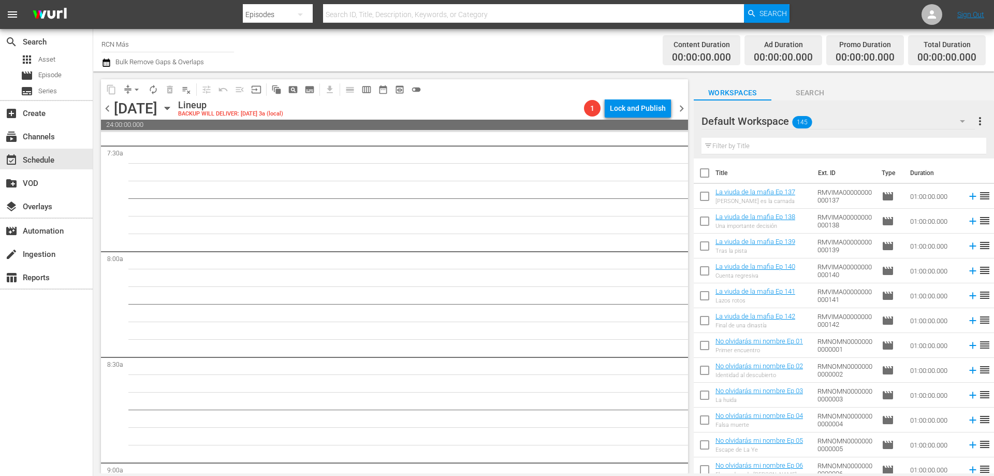
click at [103, 108] on span "chevron_left" at bounding box center [107, 108] width 13 height 13
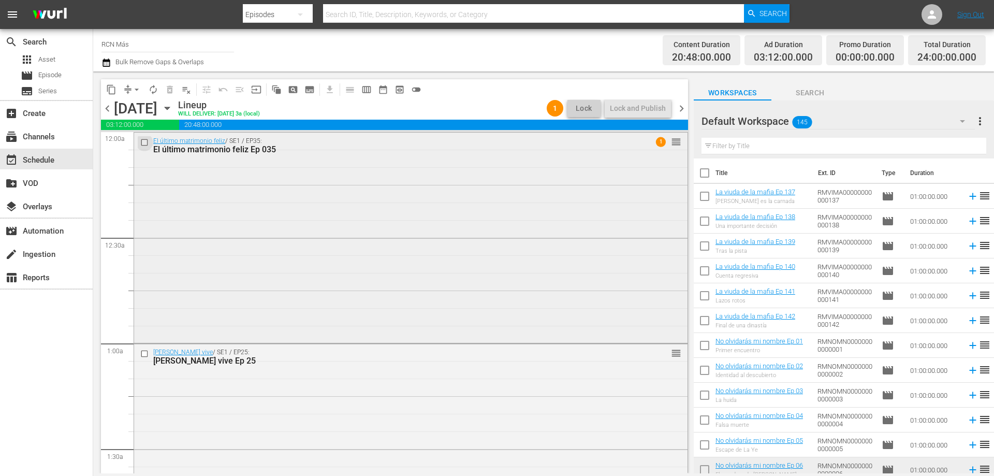
click at [141, 142] on input "checkbox" at bounding box center [145, 142] width 11 height 9
click at [168, 91] on span "delete_forever_outlined" at bounding box center [170, 89] width 10 height 10
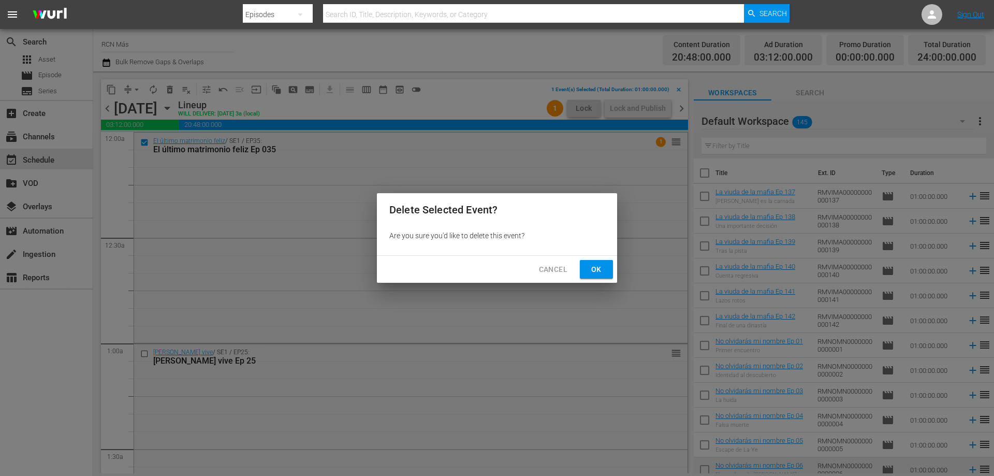
click at [593, 270] on span "Ok" at bounding box center [596, 269] width 17 height 13
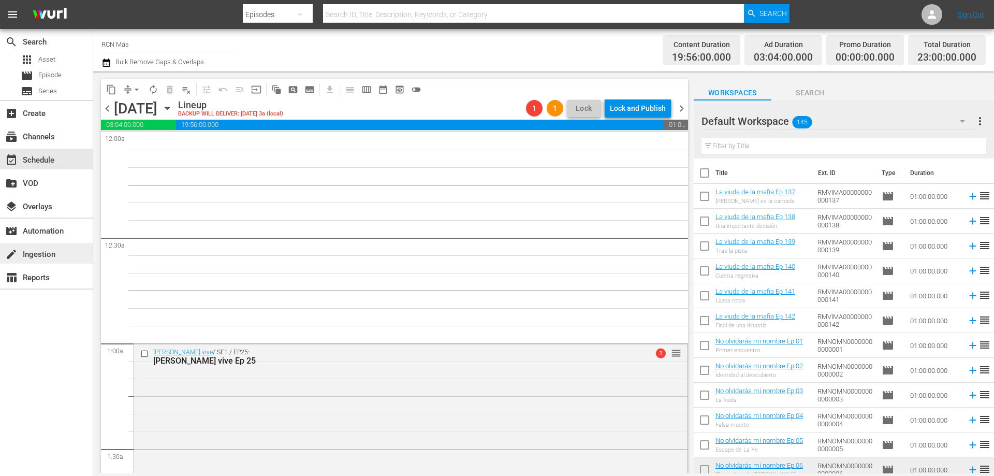
click at [40, 251] on div "create Ingestion" at bounding box center [29, 252] width 58 height 9
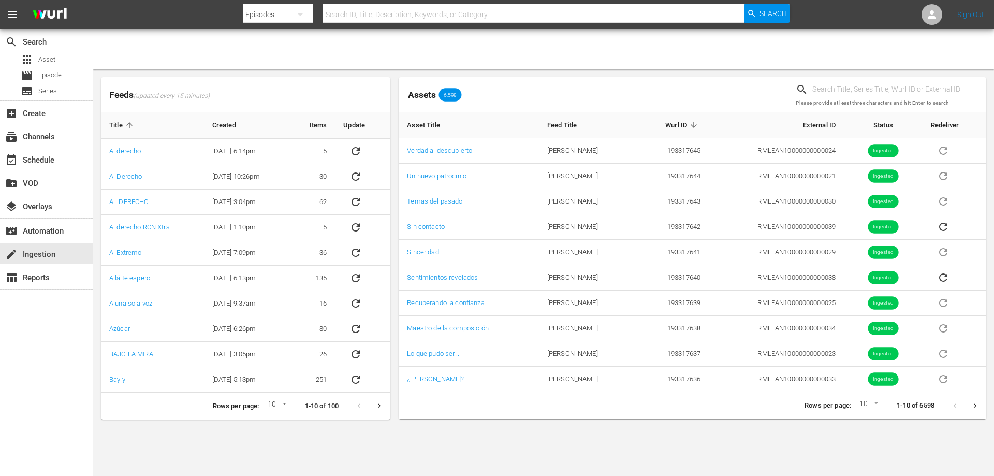
click at [974, 405] on icon "Next page" at bounding box center [976, 406] width 8 height 8
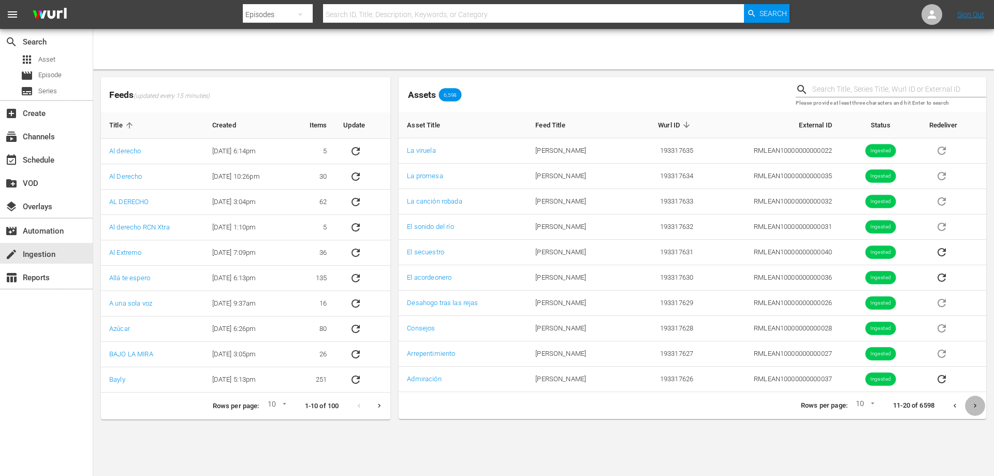
click at [974, 405] on icon "Next page" at bounding box center [976, 406] width 8 height 8
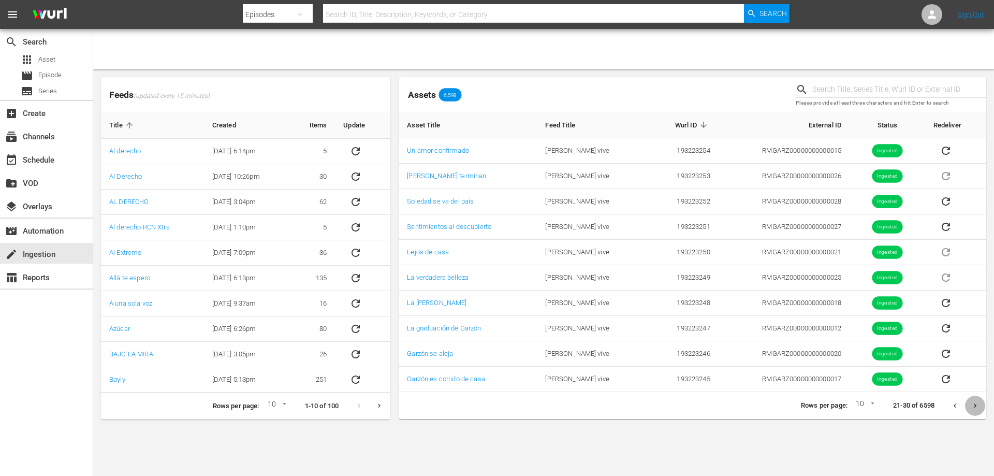
click at [974, 405] on icon "Next page" at bounding box center [976, 406] width 8 height 8
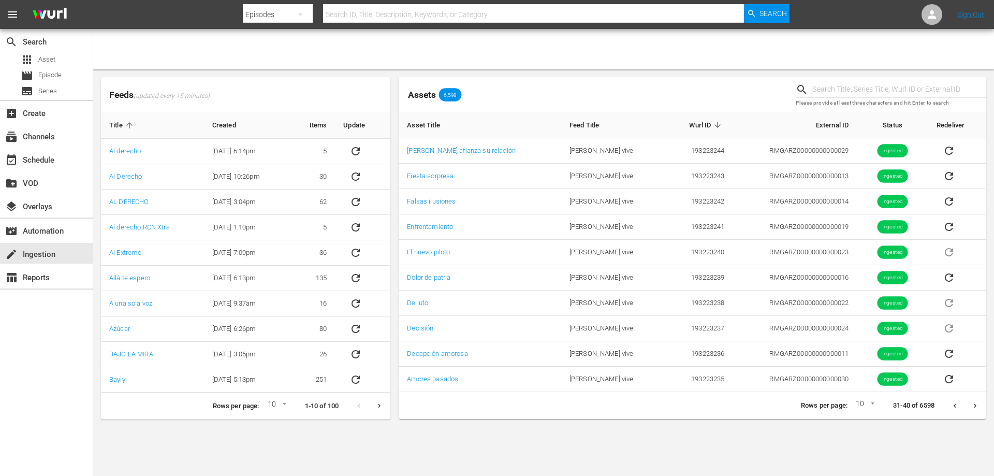
click at [974, 405] on icon "Next page" at bounding box center [976, 406] width 8 height 8
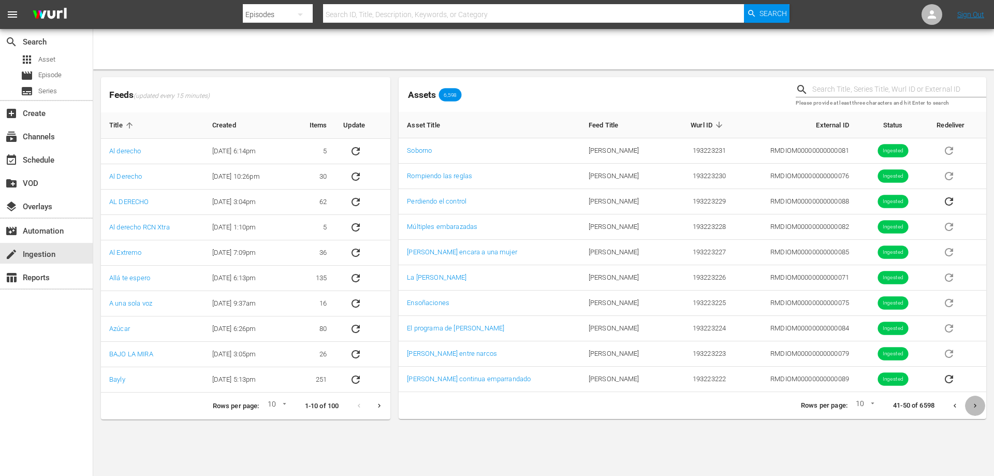
click at [974, 405] on icon "Next page" at bounding box center [976, 406] width 8 height 8
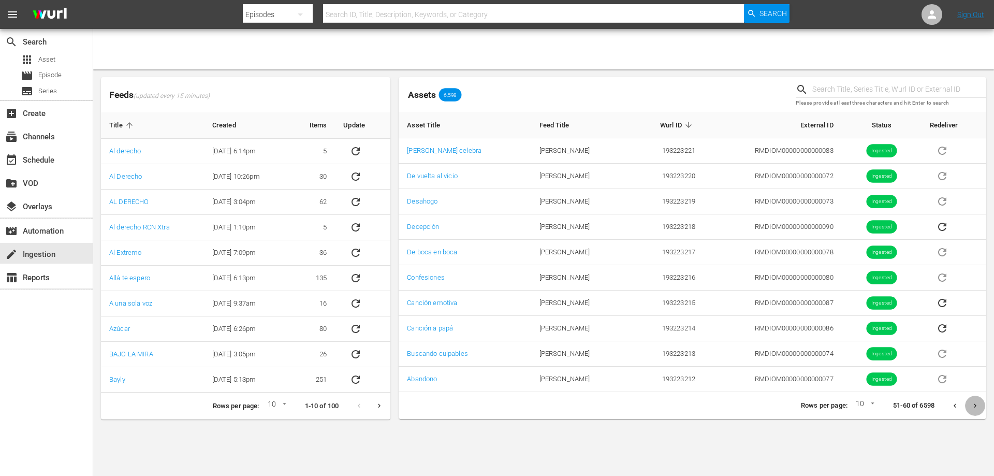
click at [974, 405] on icon "Next page" at bounding box center [976, 406] width 8 height 8
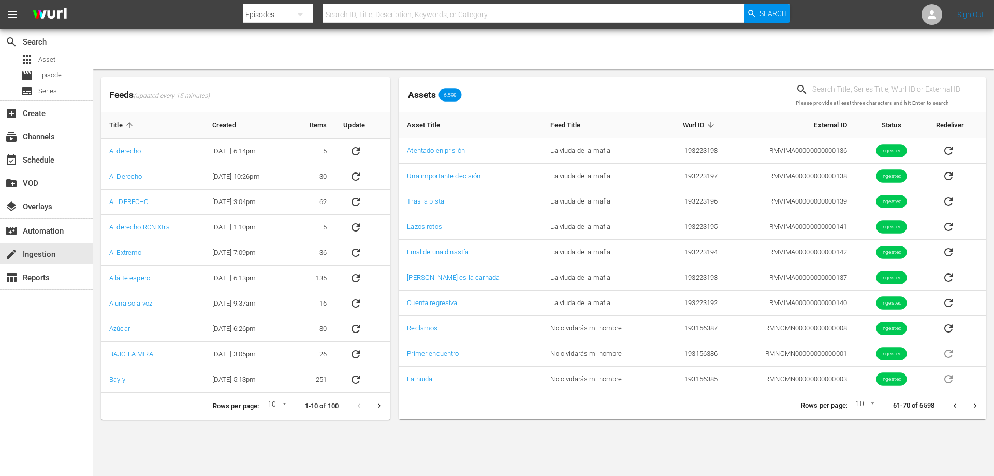
click at [974, 405] on icon "Next page" at bounding box center [976, 406] width 8 height 8
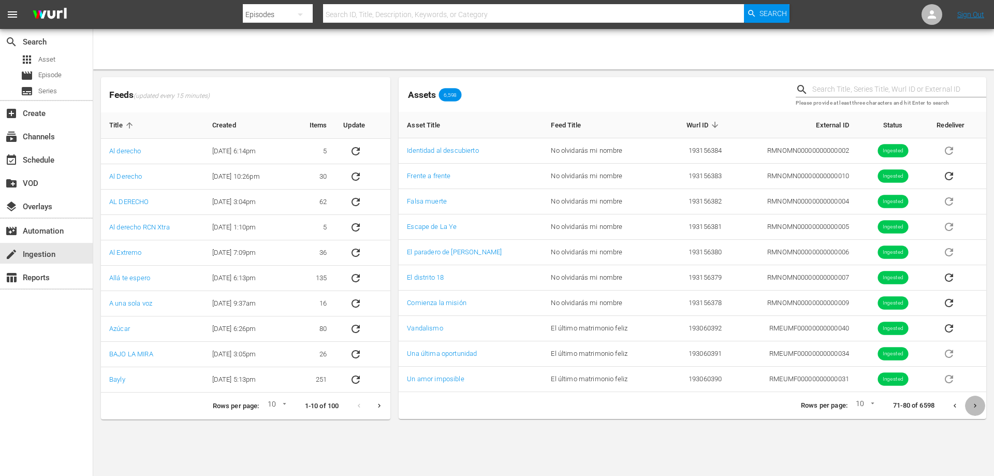
click at [974, 405] on icon "Next page" at bounding box center [976, 406] width 8 height 8
click at [979, 406] on icon "Next page" at bounding box center [976, 406] width 8 height 8
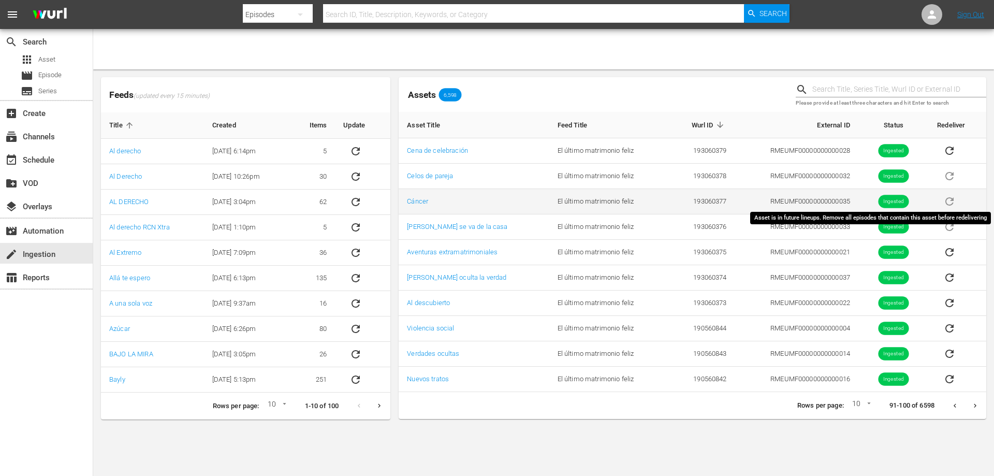
click at [950, 199] on span "sticky table" at bounding box center [949, 201] width 25 height 8
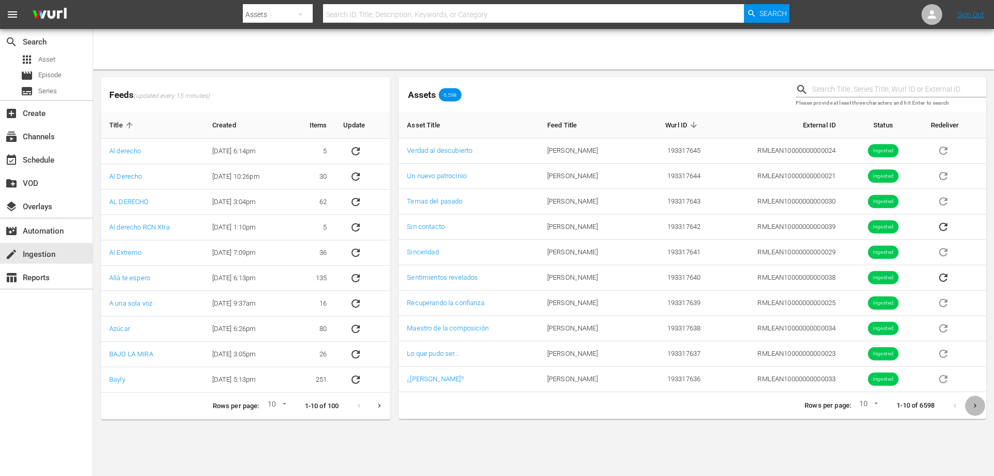
click at [973, 403] on icon "Next page" at bounding box center [976, 406] width 8 height 8
click at [973, 403] on div "Assets 6,598 Please provide at least three characters and hit Enter to search A…" at bounding box center [693, 248] width 588 height 342
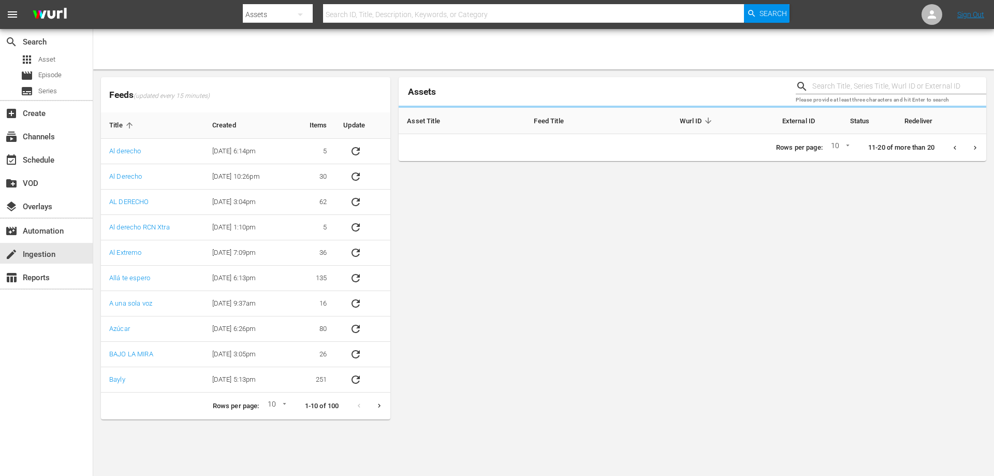
click at [973, 403] on div "Assets Please provide at least three characters and hit Enter to search Asset T…" at bounding box center [693, 248] width 588 height 342
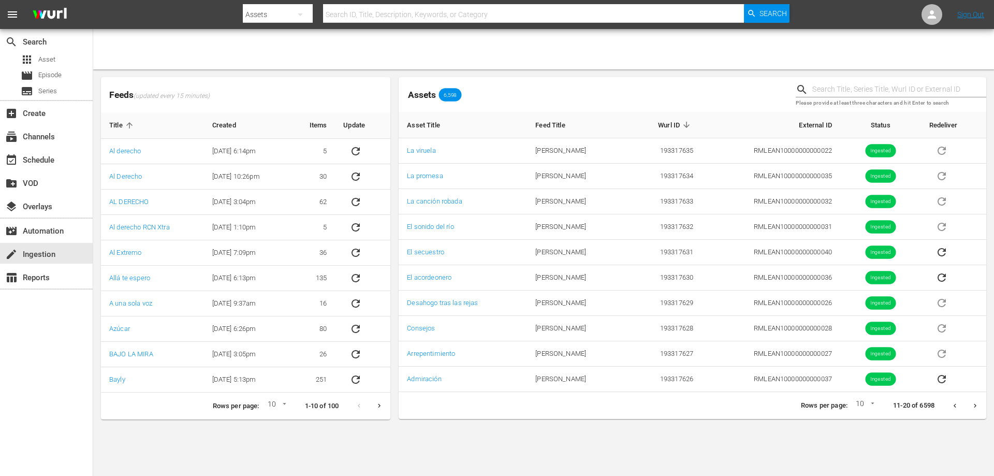
click at [974, 403] on icon "Next page" at bounding box center [976, 406] width 8 height 8
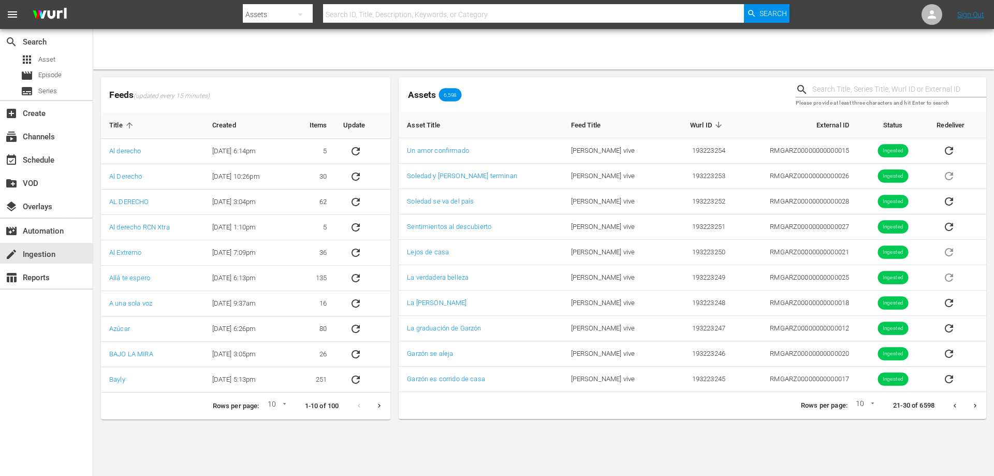
click at [974, 403] on icon "Next page" at bounding box center [976, 406] width 8 height 8
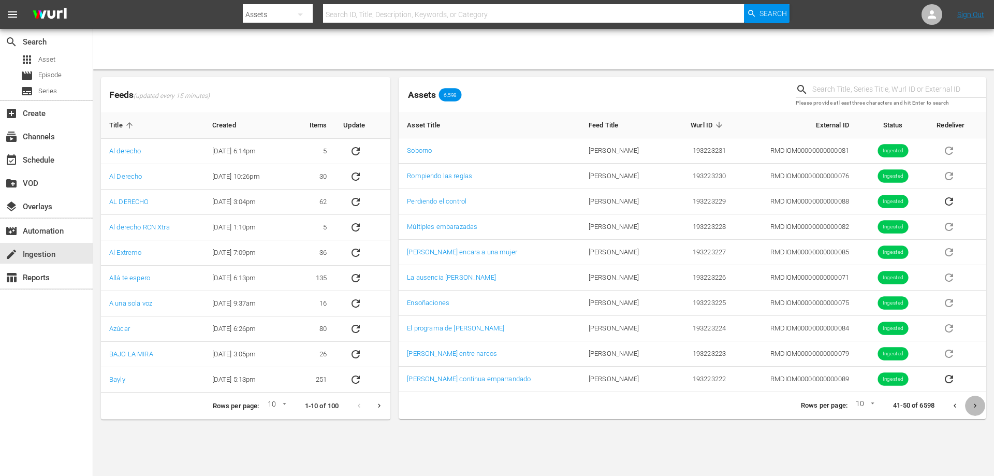
click at [974, 403] on icon "Next page" at bounding box center [976, 406] width 8 height 8
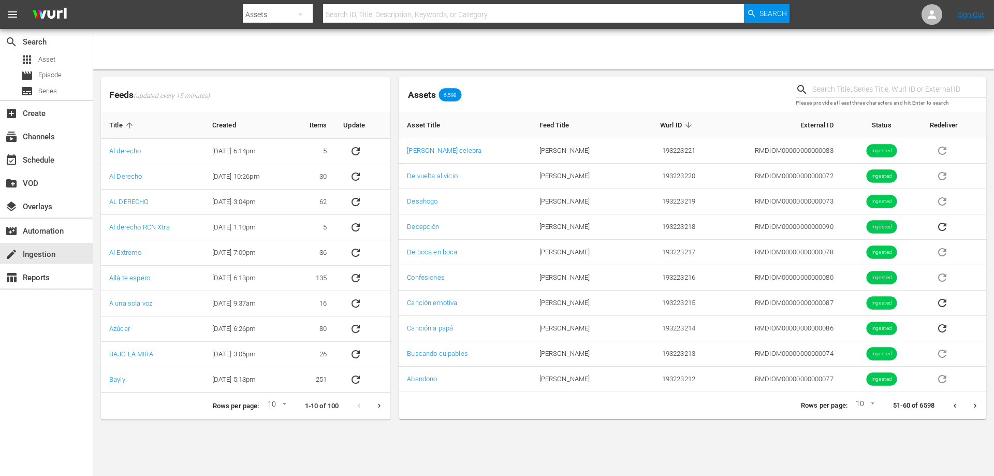
click at [974, 403] on icon "Next page" at bounding box center [976, 406] width 8 height 8
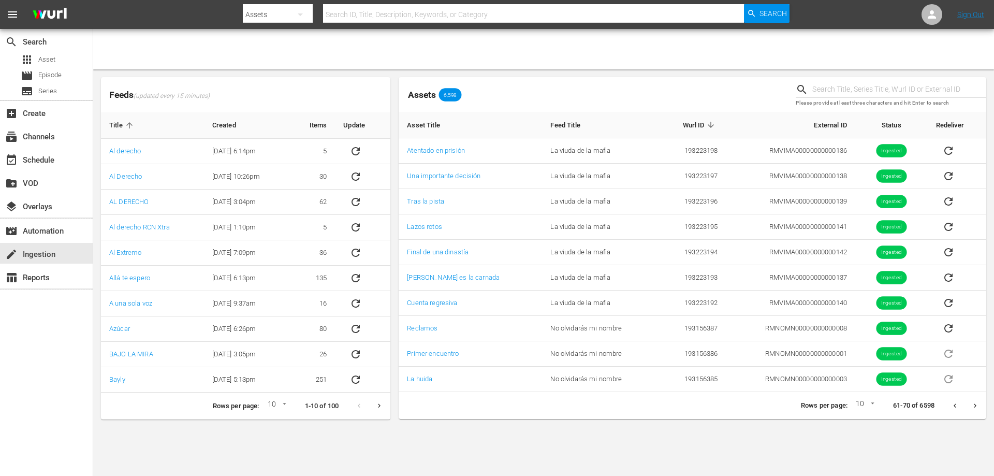
click at [974, 403] on icon "Next page" at bounding box center [976, 406] width 8 height 8
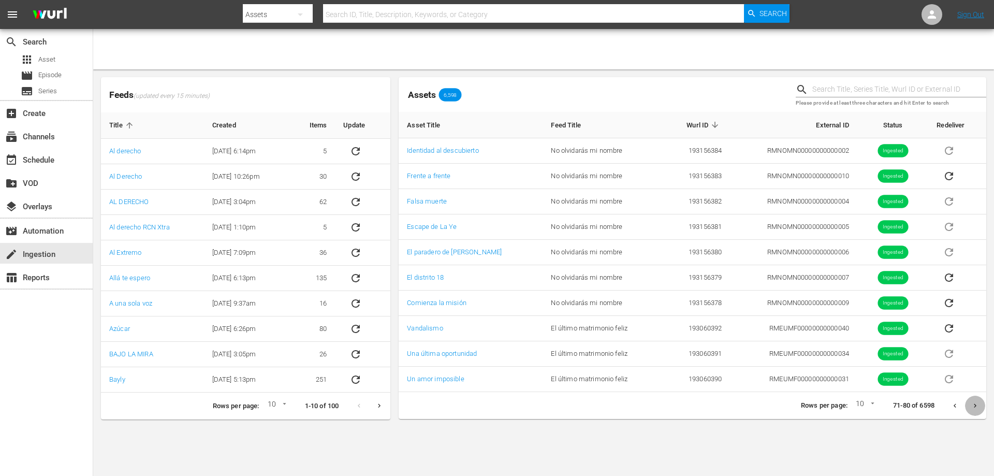
click at [974, 403] on icon "Next page" at bounding box center [976, 406] width 8 height 8
click at [974, 406] on icon "Next page" at bounding box center [976, 406] width 8 height 8
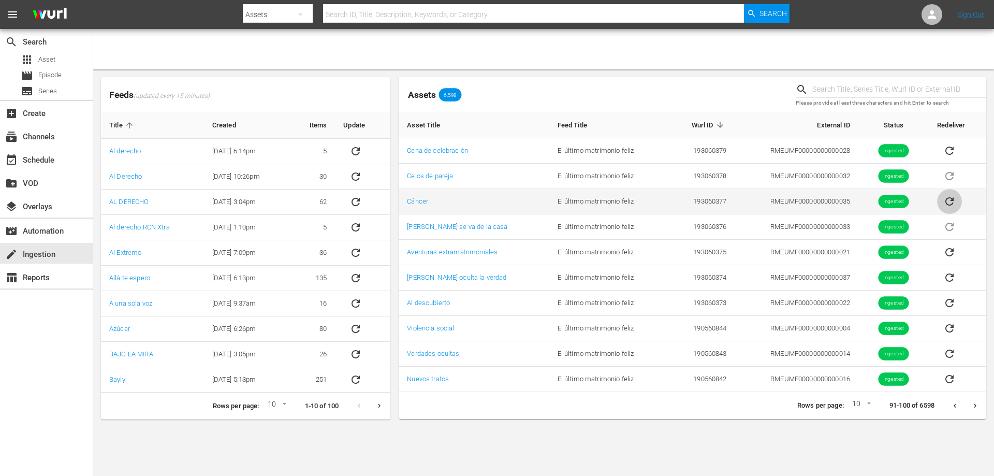
click at [948, 200] on icon "sticky table" at bounding box center [950, 201] width 12 height 12
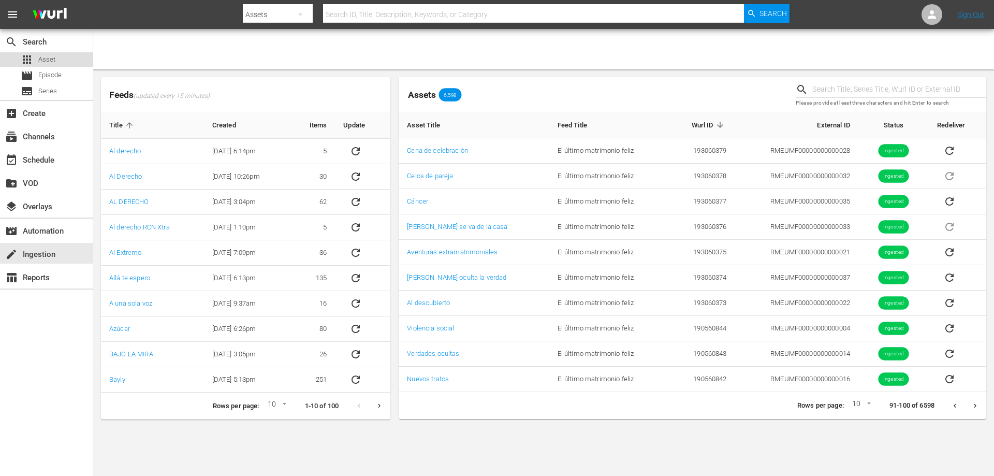
click at [64, 64] on div "apps Asset" at bounding box center [46, 59] width 93 height 15
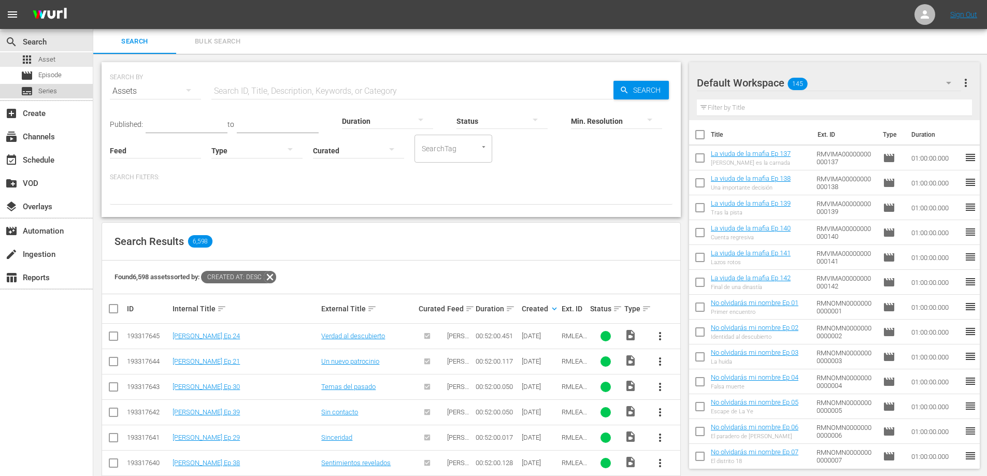
click at [55, 93] on span "Series" at bounding box center [47, 91] width 19 height 10
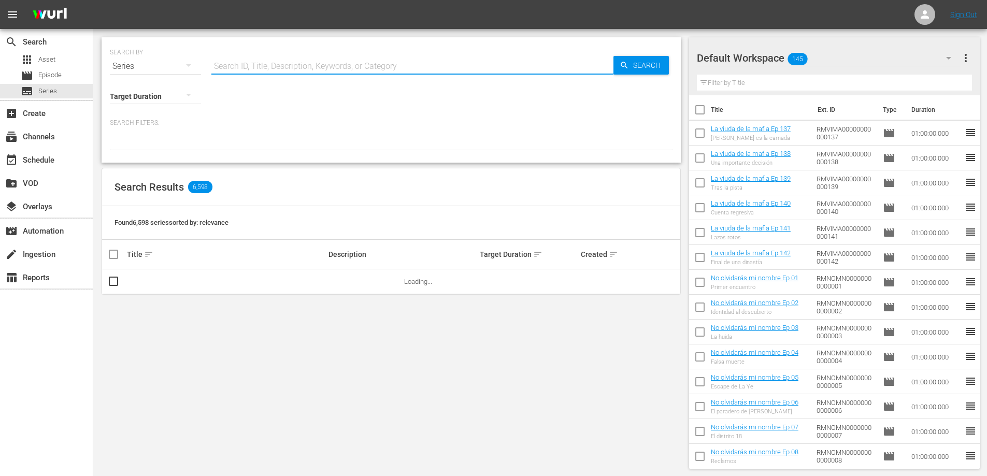
click at [274, 69] on input "text" at bounding box center [412, 66] width 402 height 25
click at [286, 64] on input "el" at bounding box center [412, 66] width 402 height 25
type input "el últ"
click at [181, 278] on link "El último matrimonio feliz" at bounding box center [164, 282] width 75 height 8
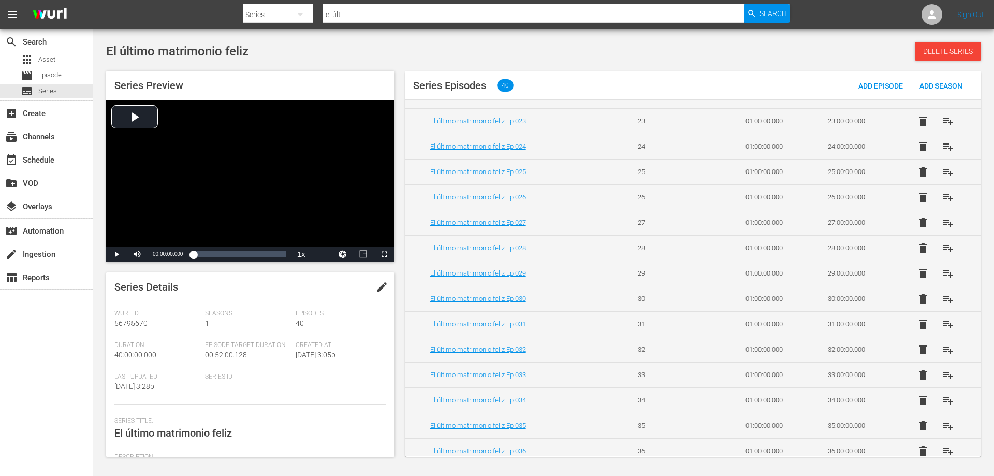
scroll to position [631, 0]
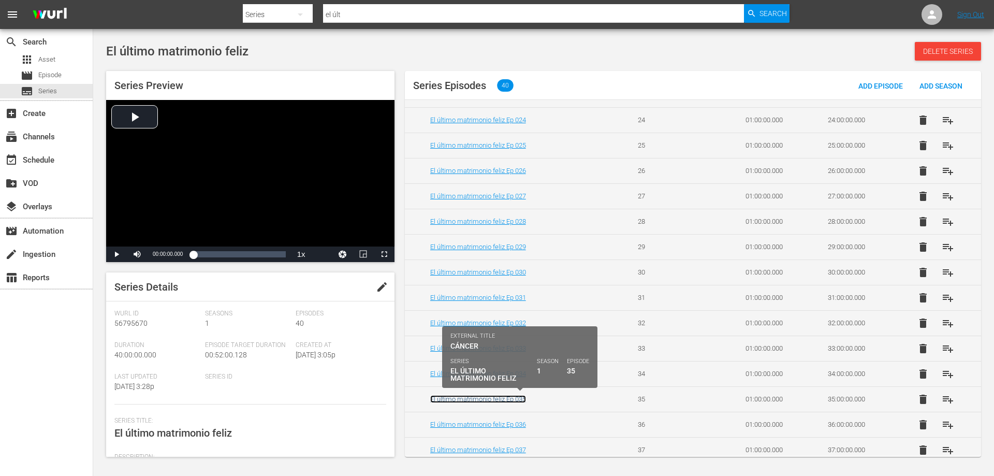
click at [514, 397] on link "El último matrimonio feliz Ep 035" at bounding box center [478, 399] width 96 height 8
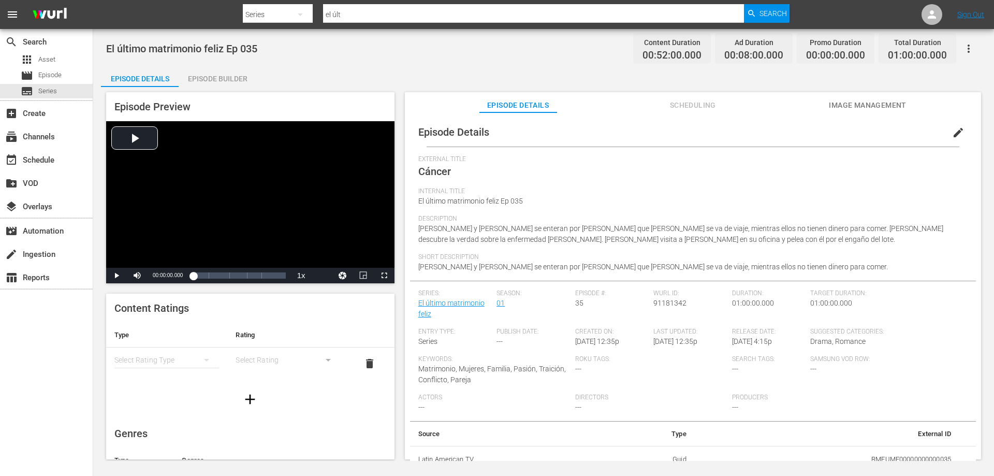
click at [975, 49] on button "button" at bounding box center [969, 48] width 25 height 25
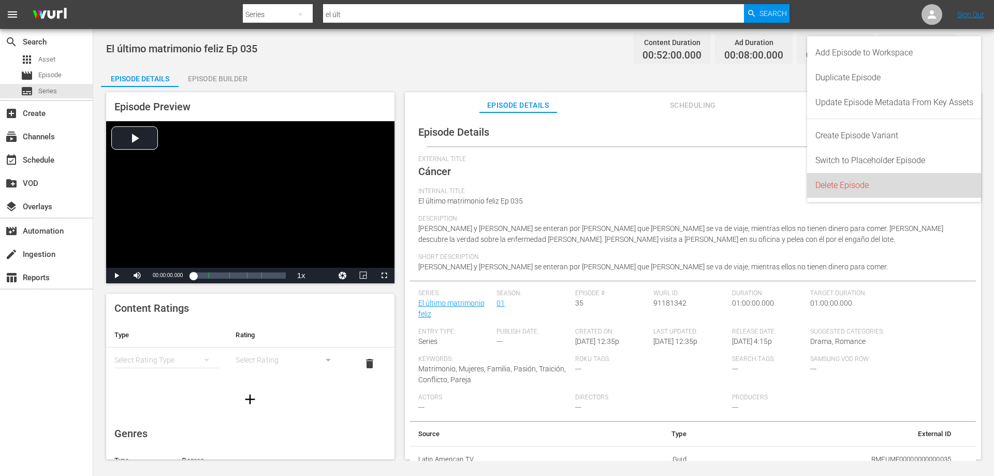
click at [848, 181] on div "Delete Episode" at bounding box center [895, 185] width 158 height 25
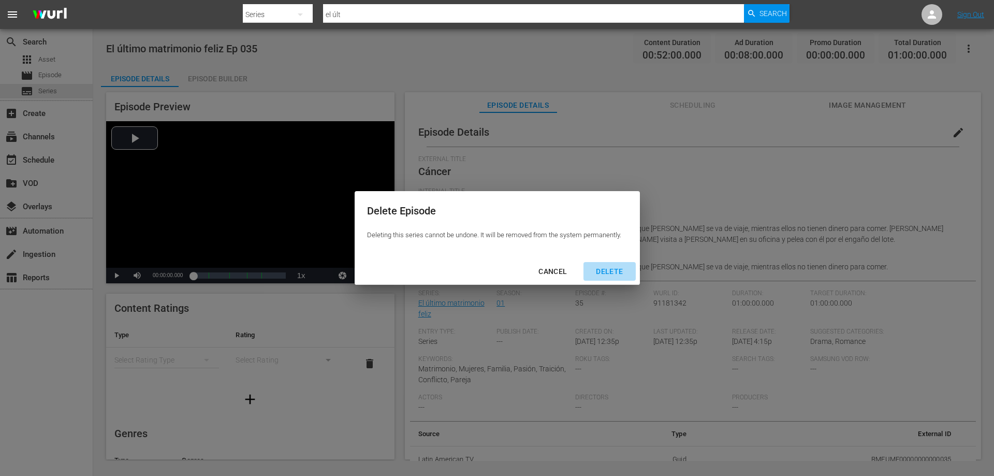
click at [605, 267] on div "DELETE" at bounding box center [610, 271] width 44 height 13
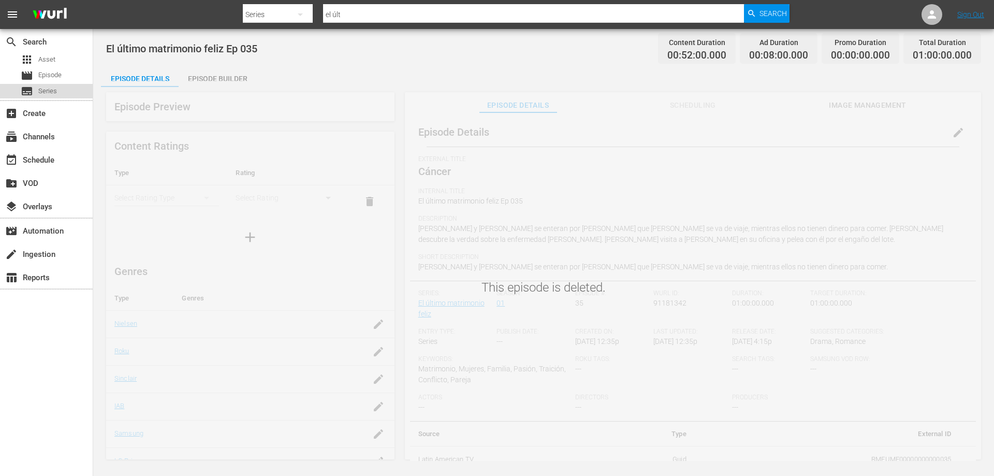
click at [53, 92] on span "Series" at bounding box center [47, 91] width 19 height 10
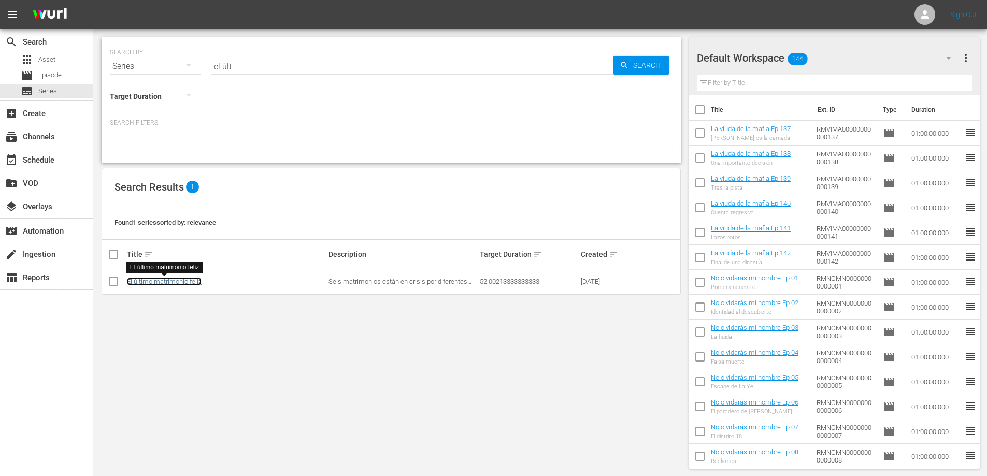
click at [189, 278] on link "El último matrimonio feliz" at bounding box center [164, 282] width 75 height 8
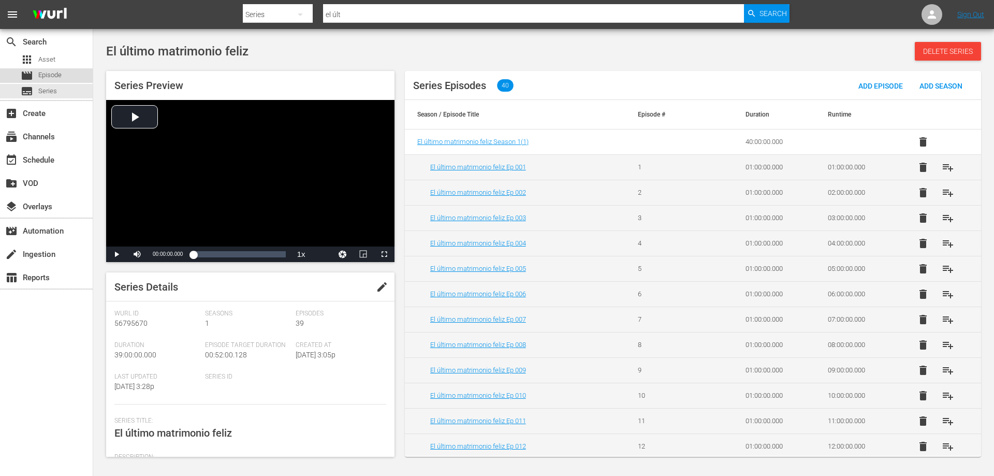
click at [44, 73] on span "Episode" at bounding box center [49, 75] width 23 height 10
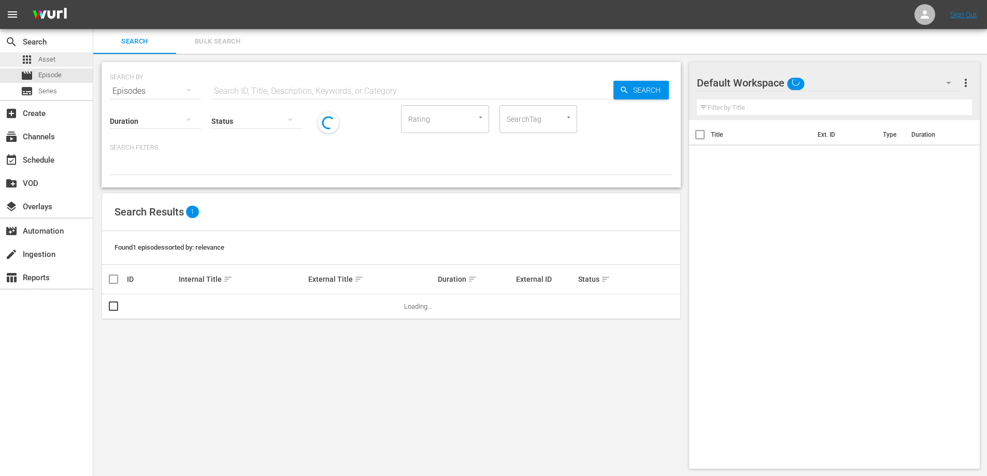
click at [47, 60] on span "Asset" at bounding box center [46, 59] width 17 height 10
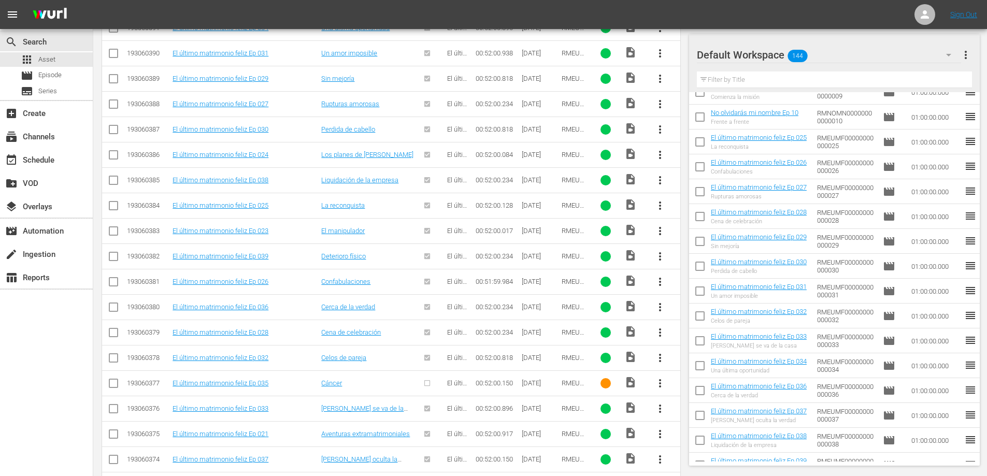
scroll to position [392, 0]
